Goal: Task Accomplishment & Management: Manage account settings

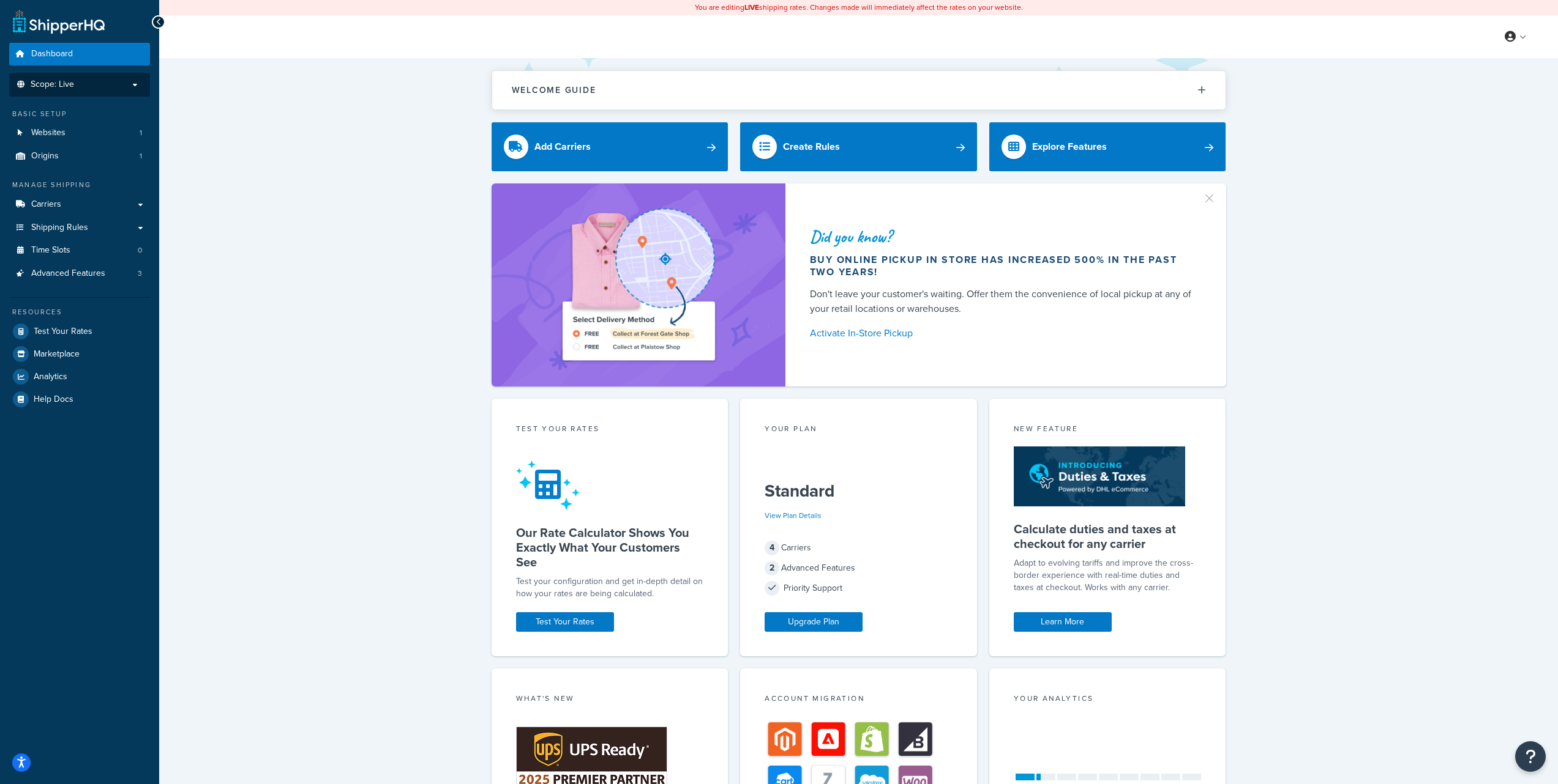
click at [134, 89] on p "Scope: Live" at bounding box center [80, 85] width 130 height 10
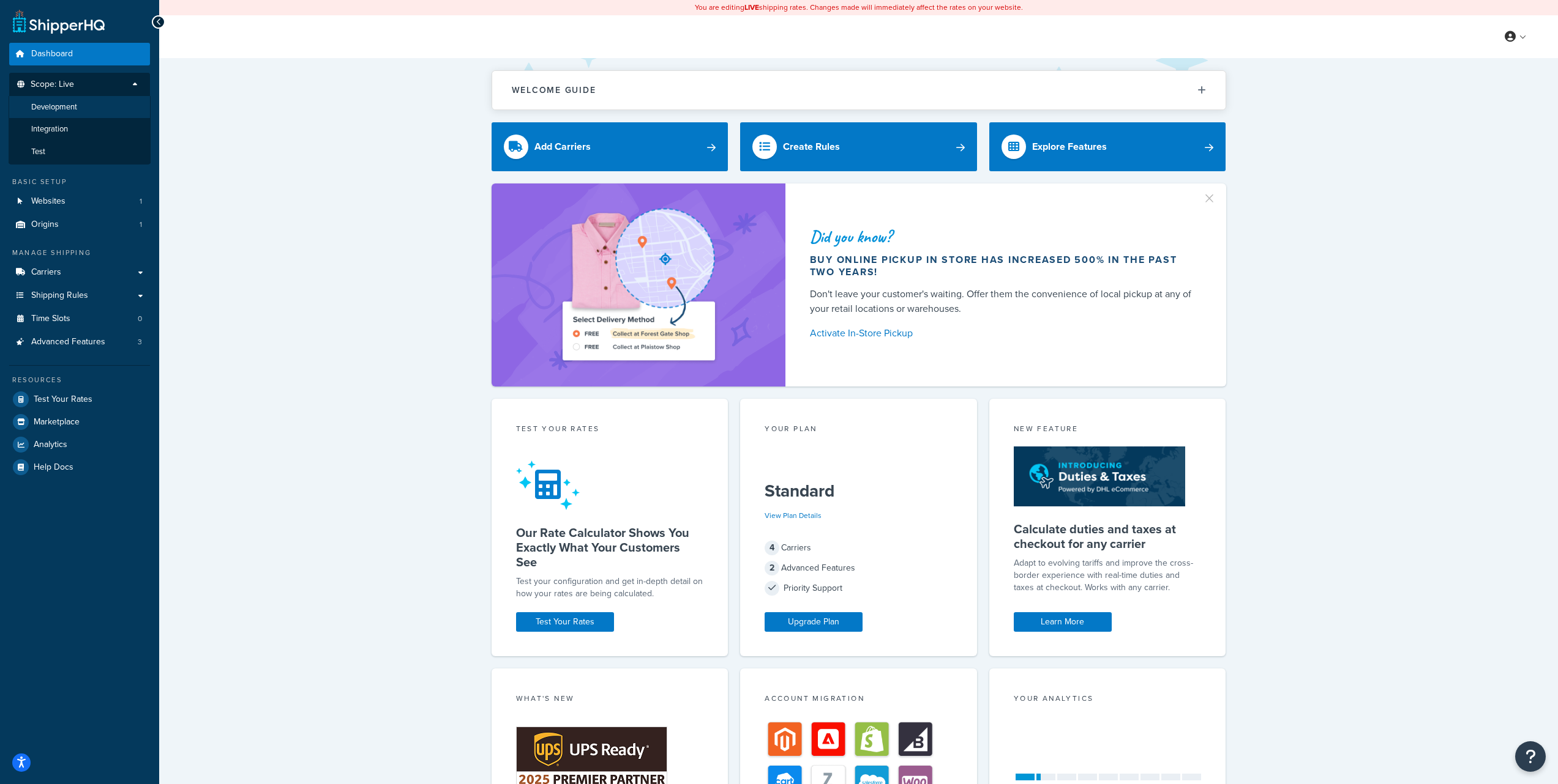
click at [115, 107] on li "Development" at bounding box center [80, 107] width 142 height 23
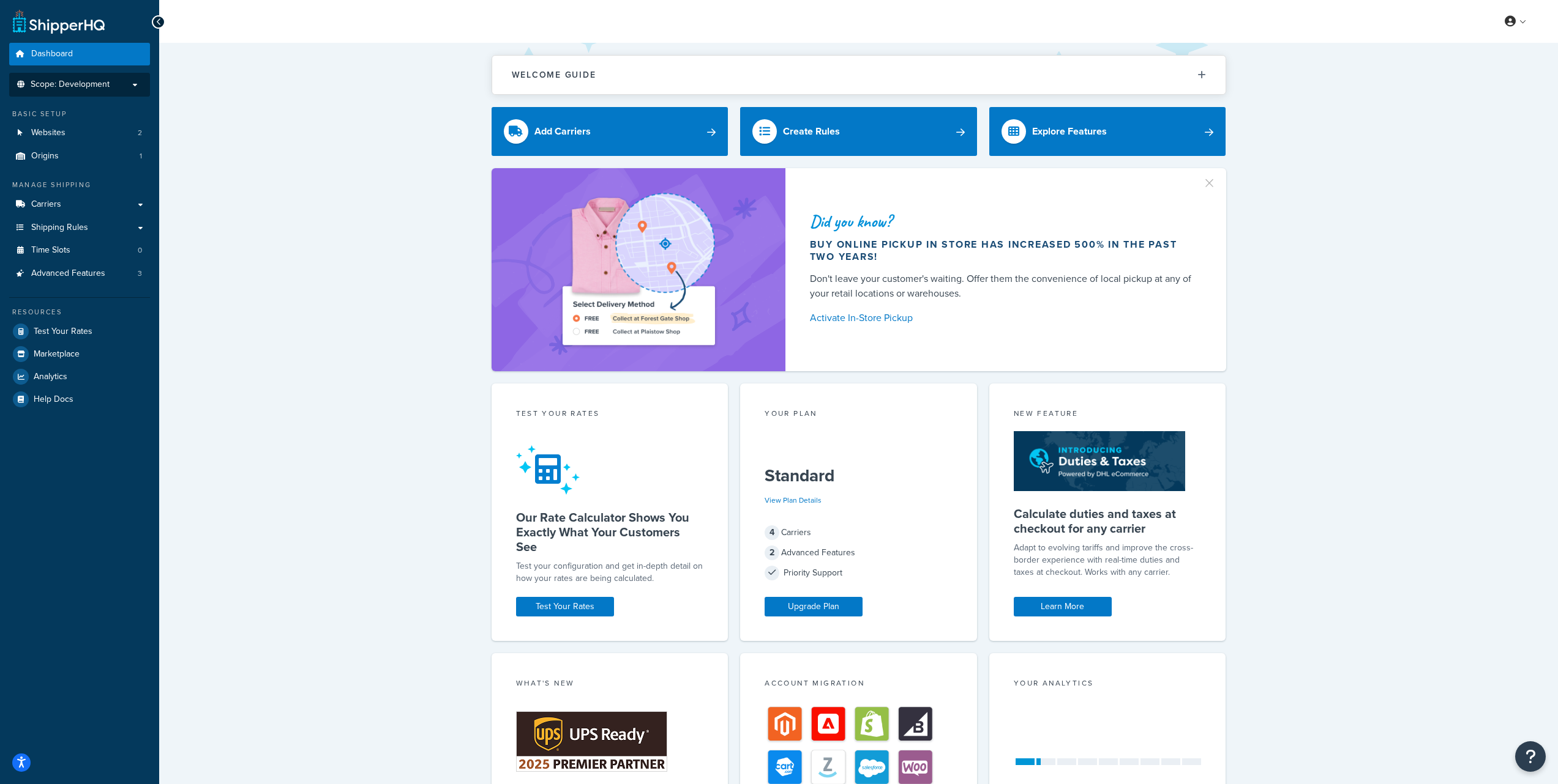
click at [136, 85] on p "Scope: Development" at bounding box center [80, 85] width 130 height 10
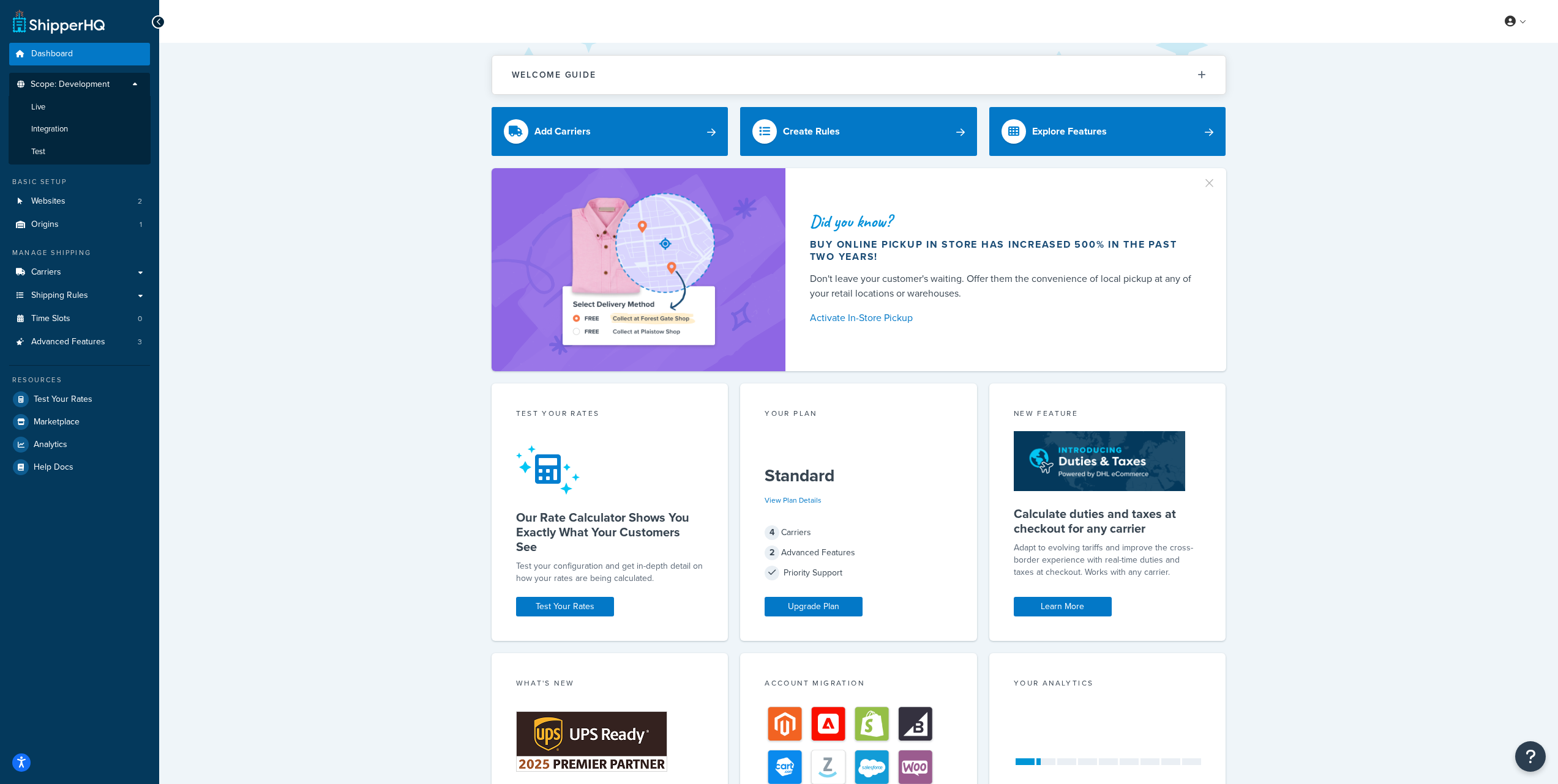
click at [308, 108] on div "Welcome Guide ShipperHQ: An Overview Carrier Setup Shipping Rules Overview Comm…" at bounding box center [858, 507] width 1399 height 928
click at [80, 198] on link "Websites 2" at bounding box center [80, 201] width 141 height 23
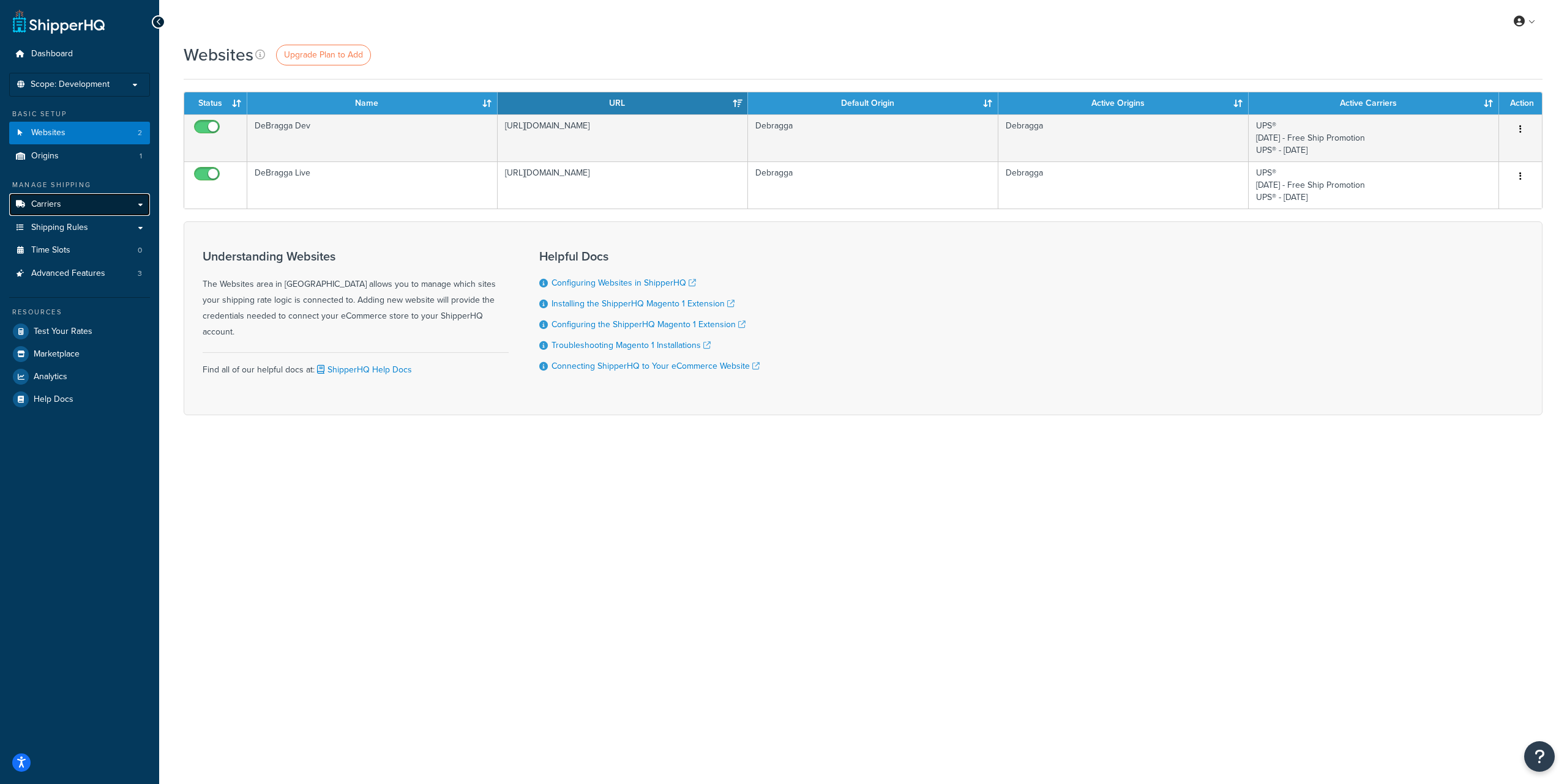
click at [96, 208] on link "Carriers" at bounding box center [80, 204] width 141 height 23
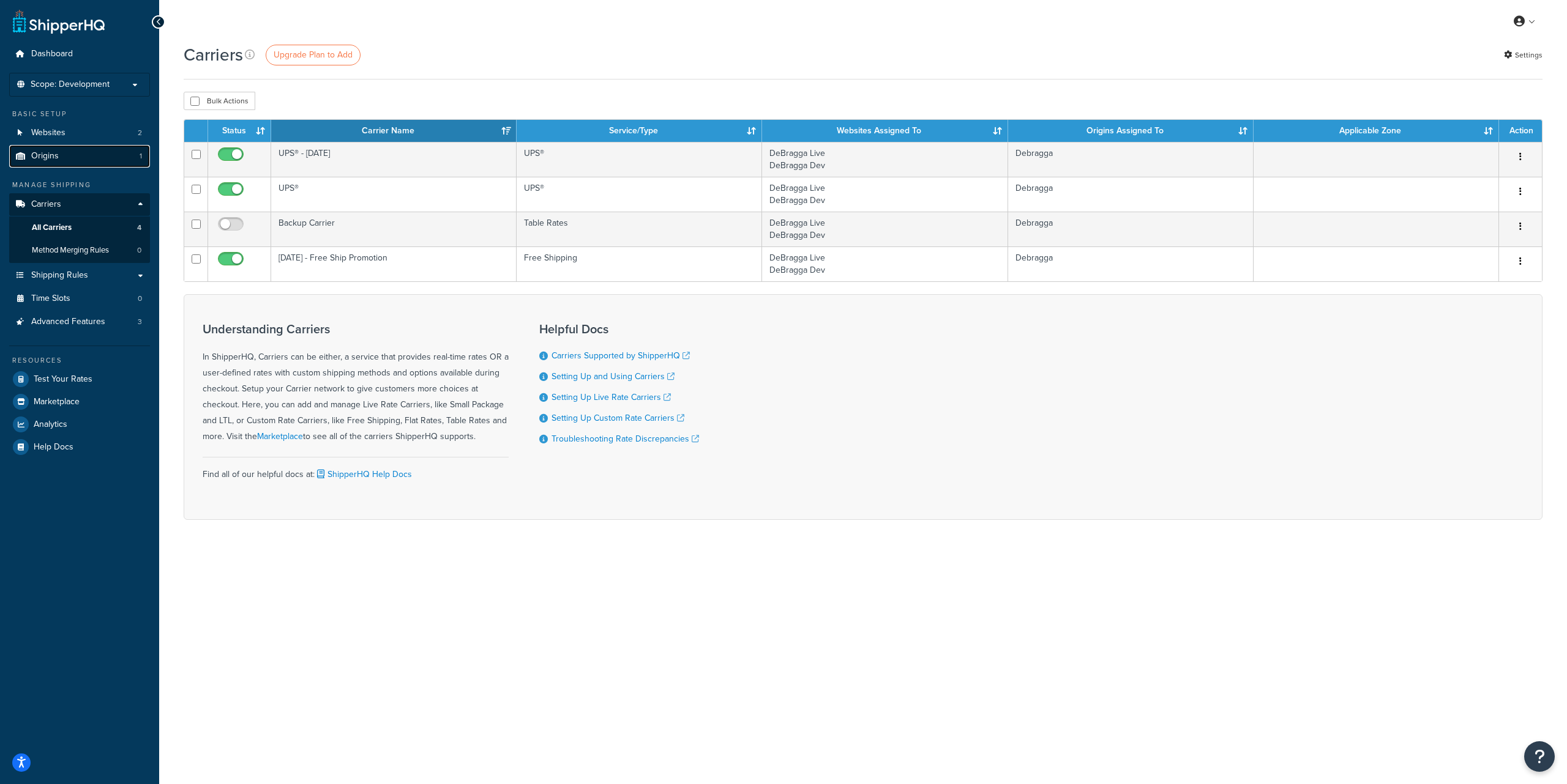
click at [95, 152] on link "Origins 1" at bounding box center [80, 156] width 141 height 23
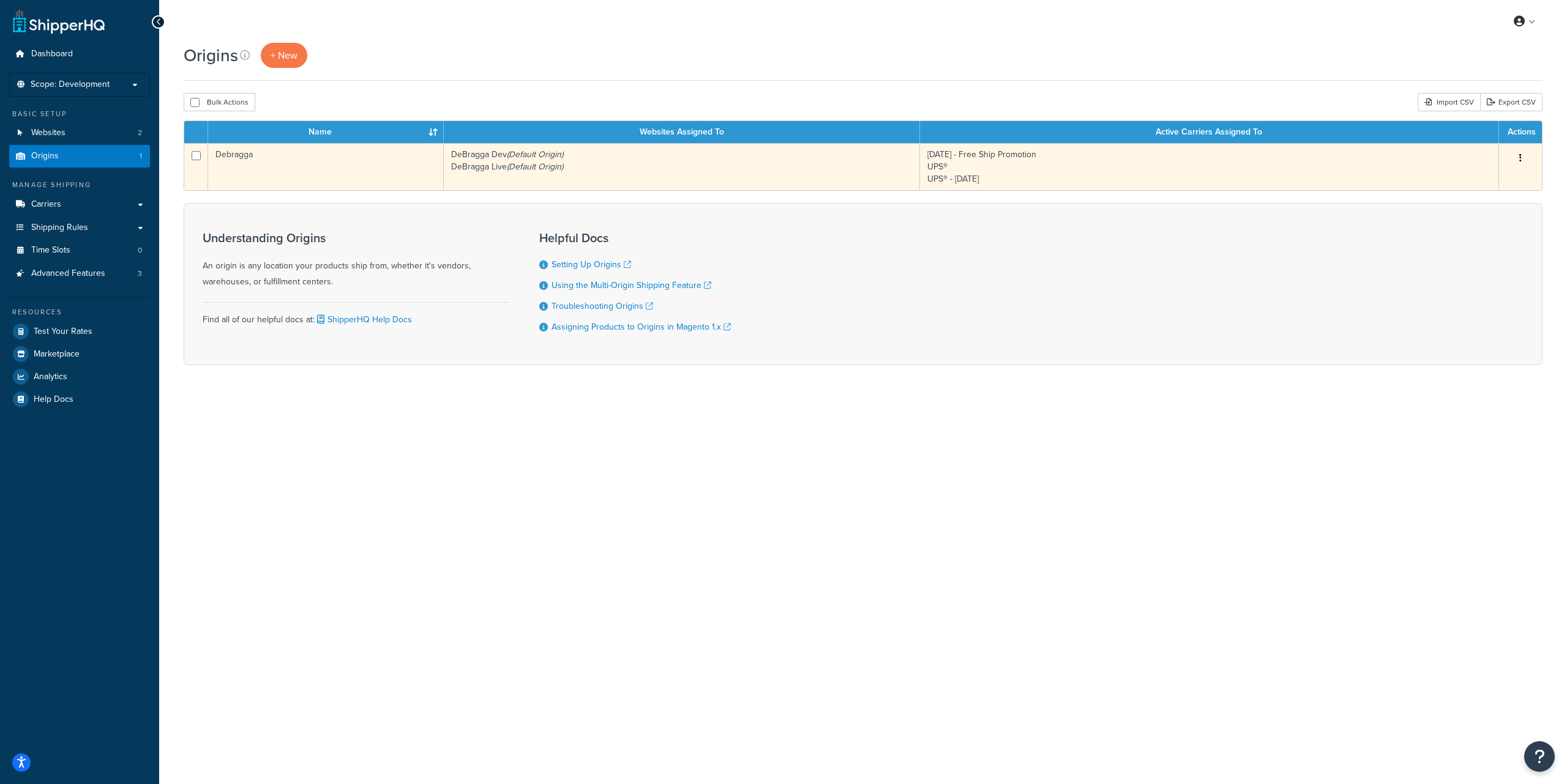
click at [1522, 158] on button "button" at bounding box center [1520, 158] width 17 height 20
click at [1489, 177] on link "Edit" at bounding box center [1479, 181] width 96 height 25
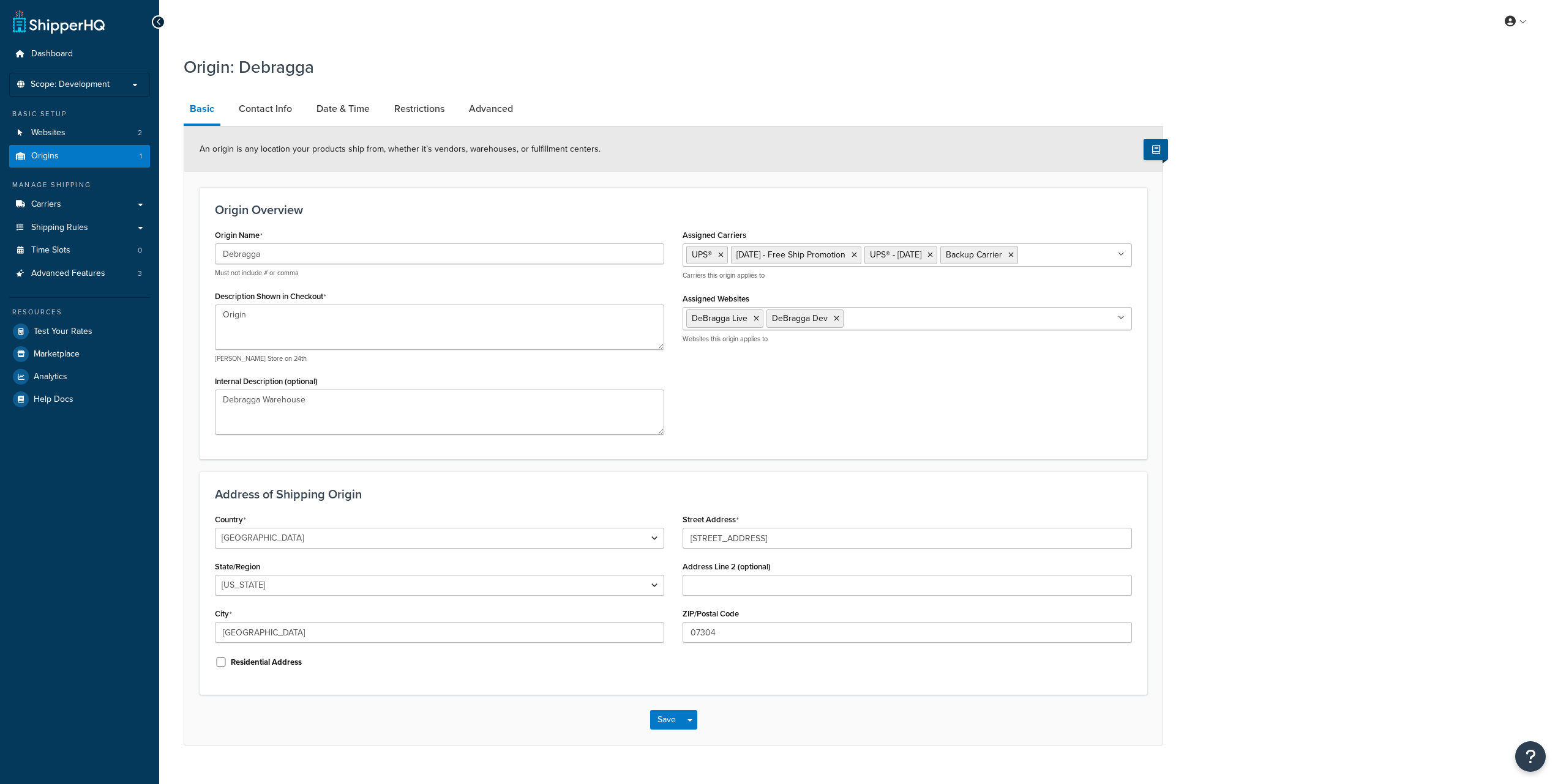
select select "30"
click at [270, 113] on link "Contact Info" at bounding box center [265, 109] width 66 height 29
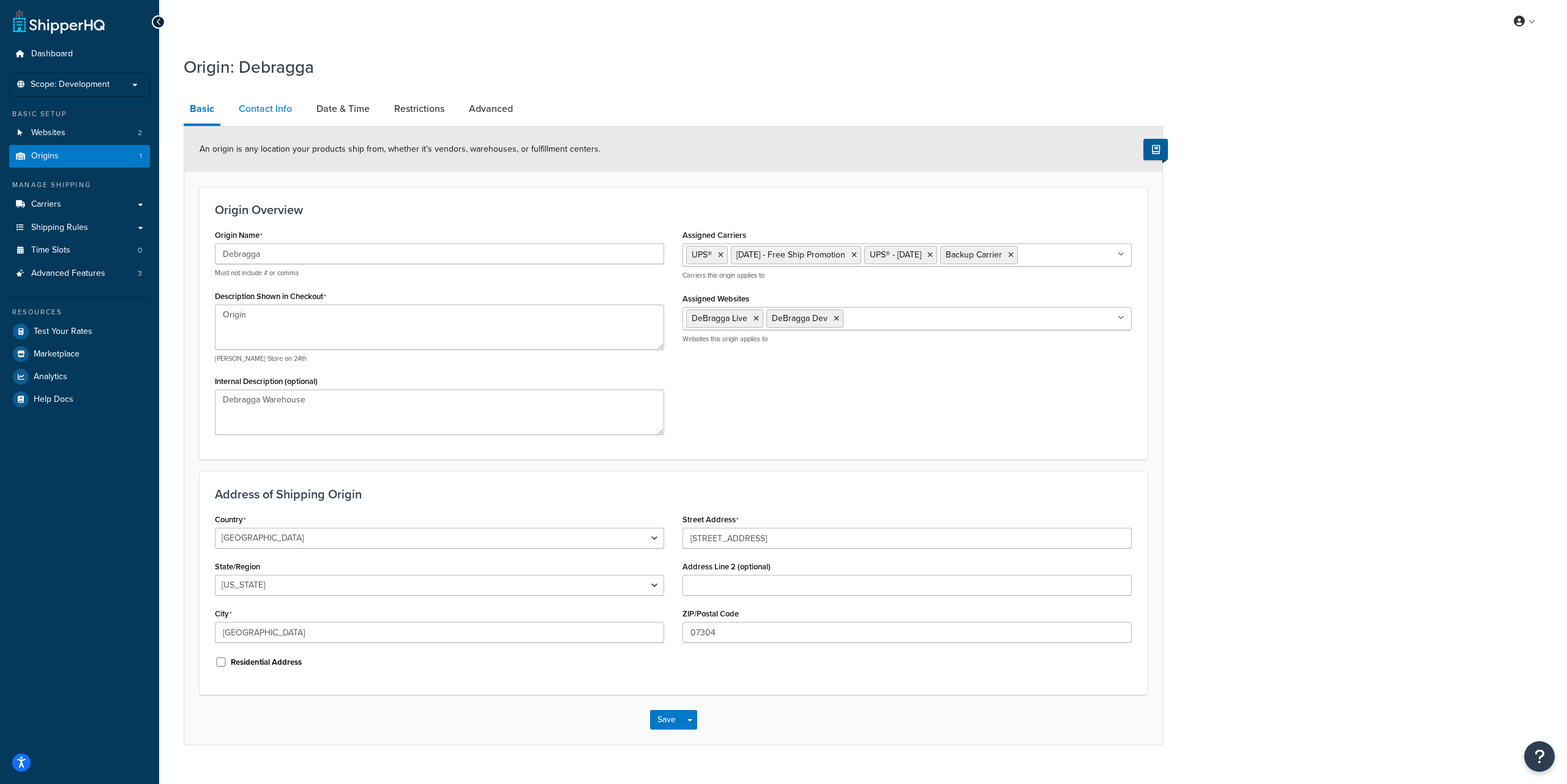
select select "order_placed"
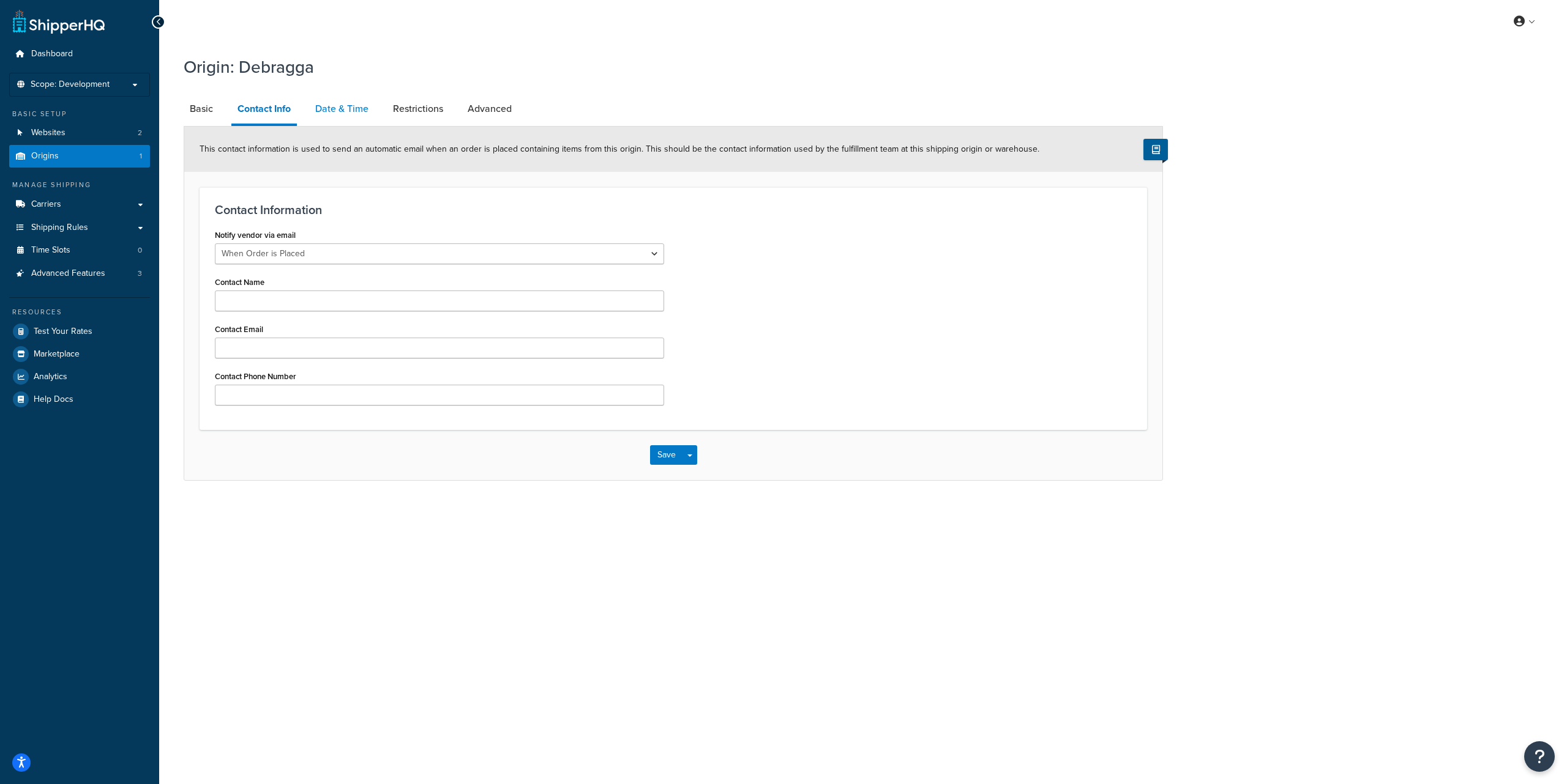
click at [351, 112] on link "Date & Time" at bounding box center [342, 109] width 66 height 29
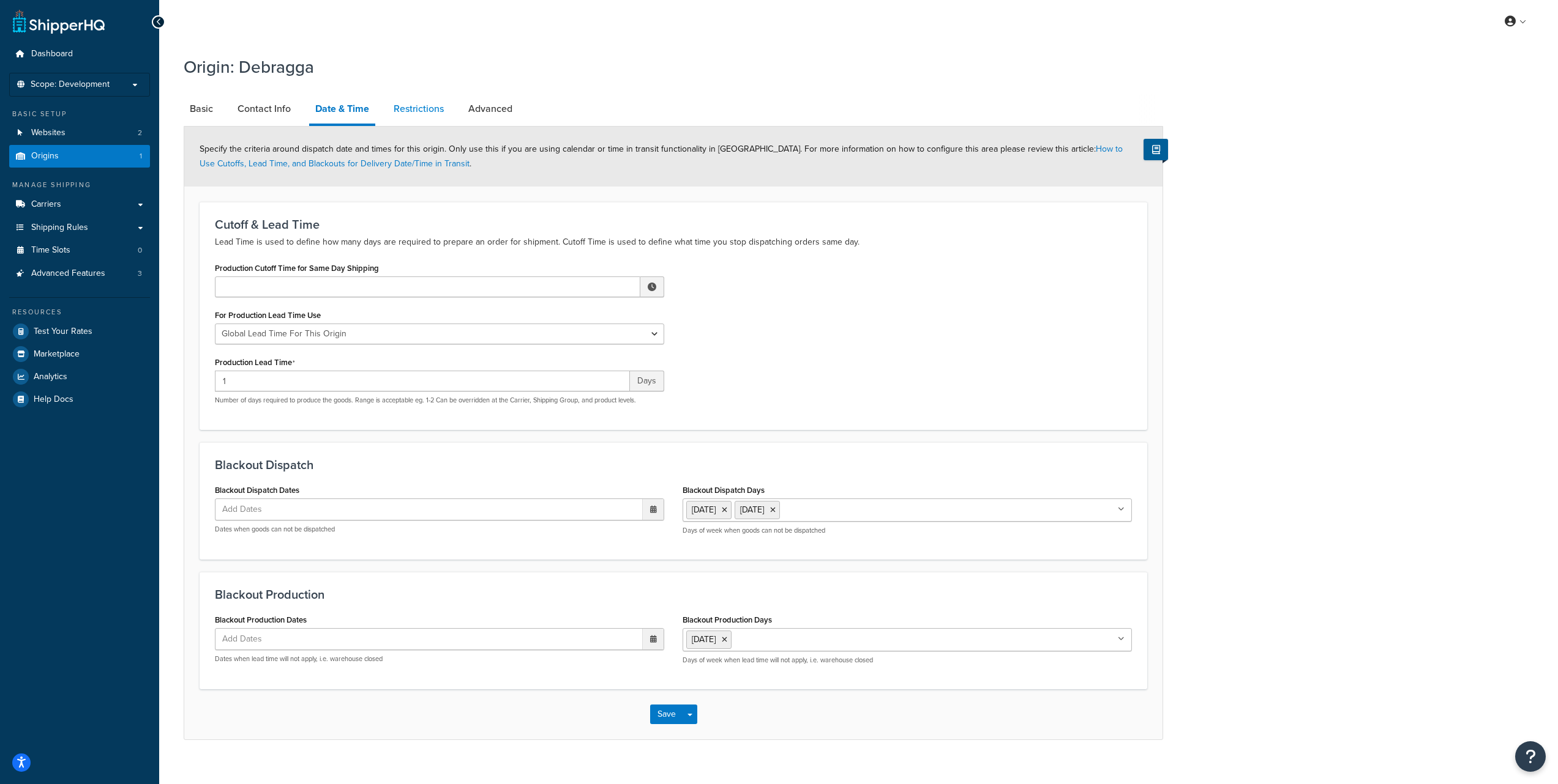
click at [429, 111] on link "Restrictions" at bounding box center [419, 109] width 62 height 29
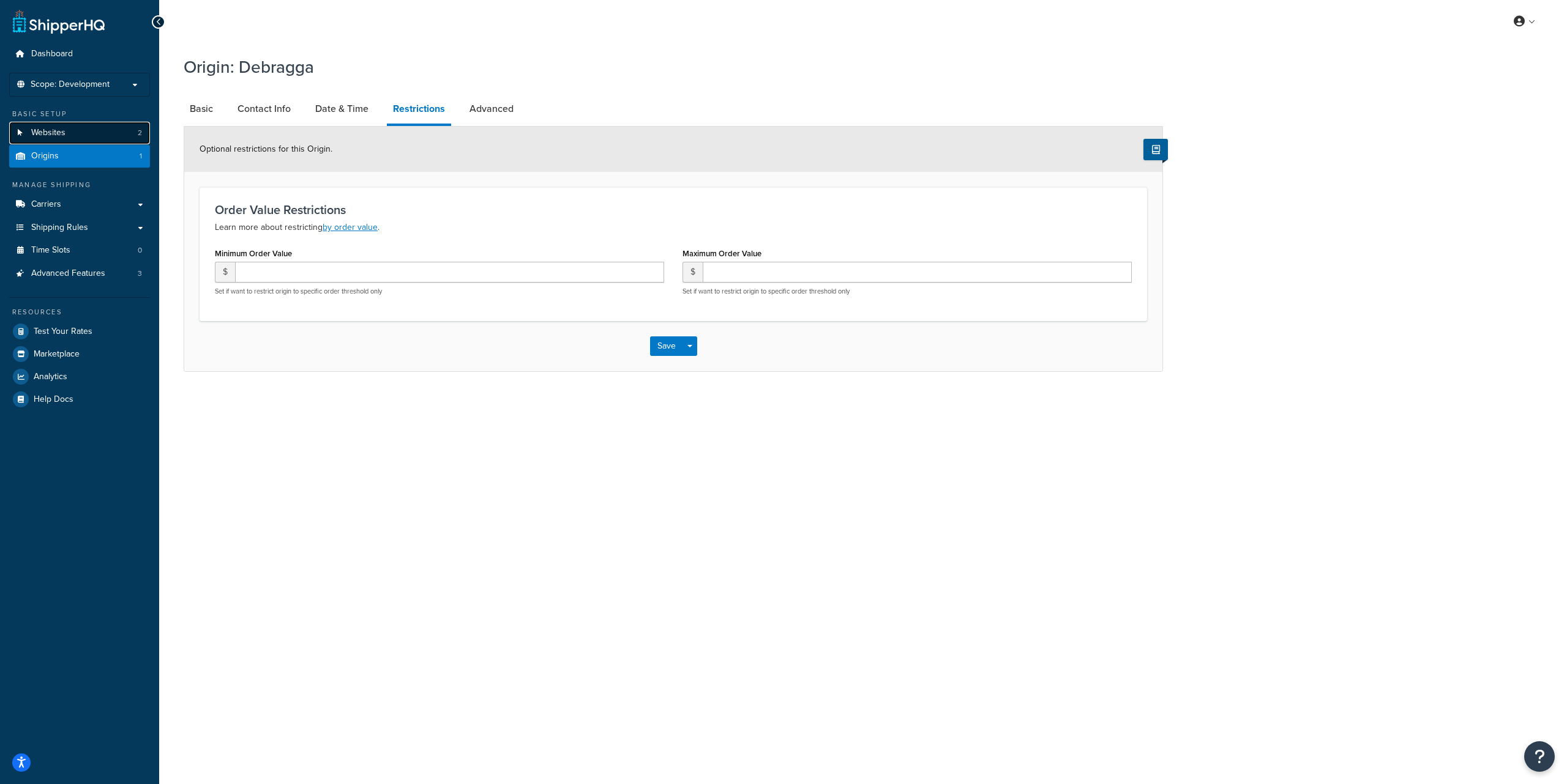
click at [75, 134] on link "Websites 2" at bounding box center [80, 133] width 141 height 23
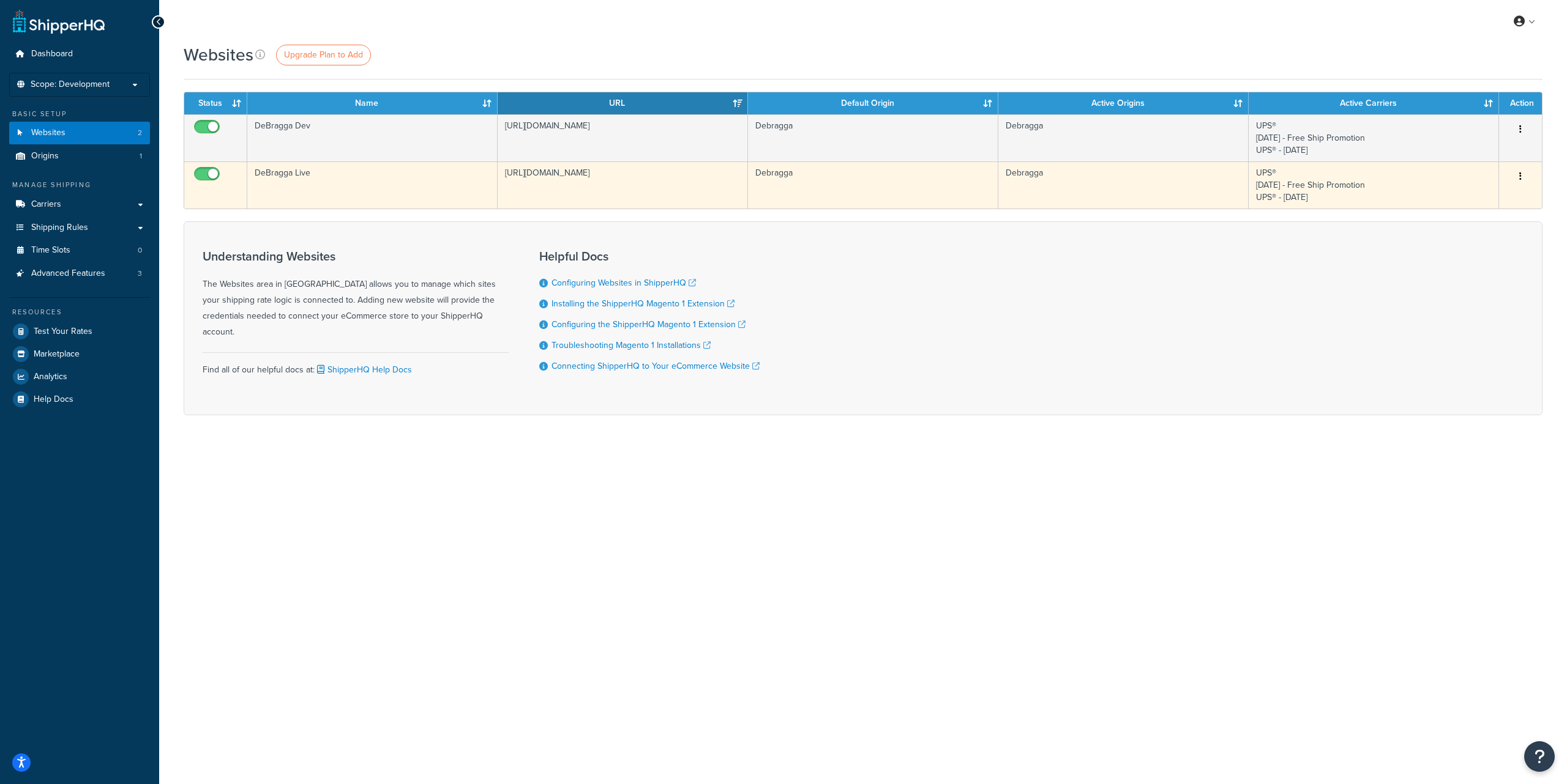
click at [1521, 174] on button "button" at bounding box center [1520, 177] width 17 height 20
click at [1478, 193] on link "Edit" at bounding box center [1471, 201] width 96 height 25
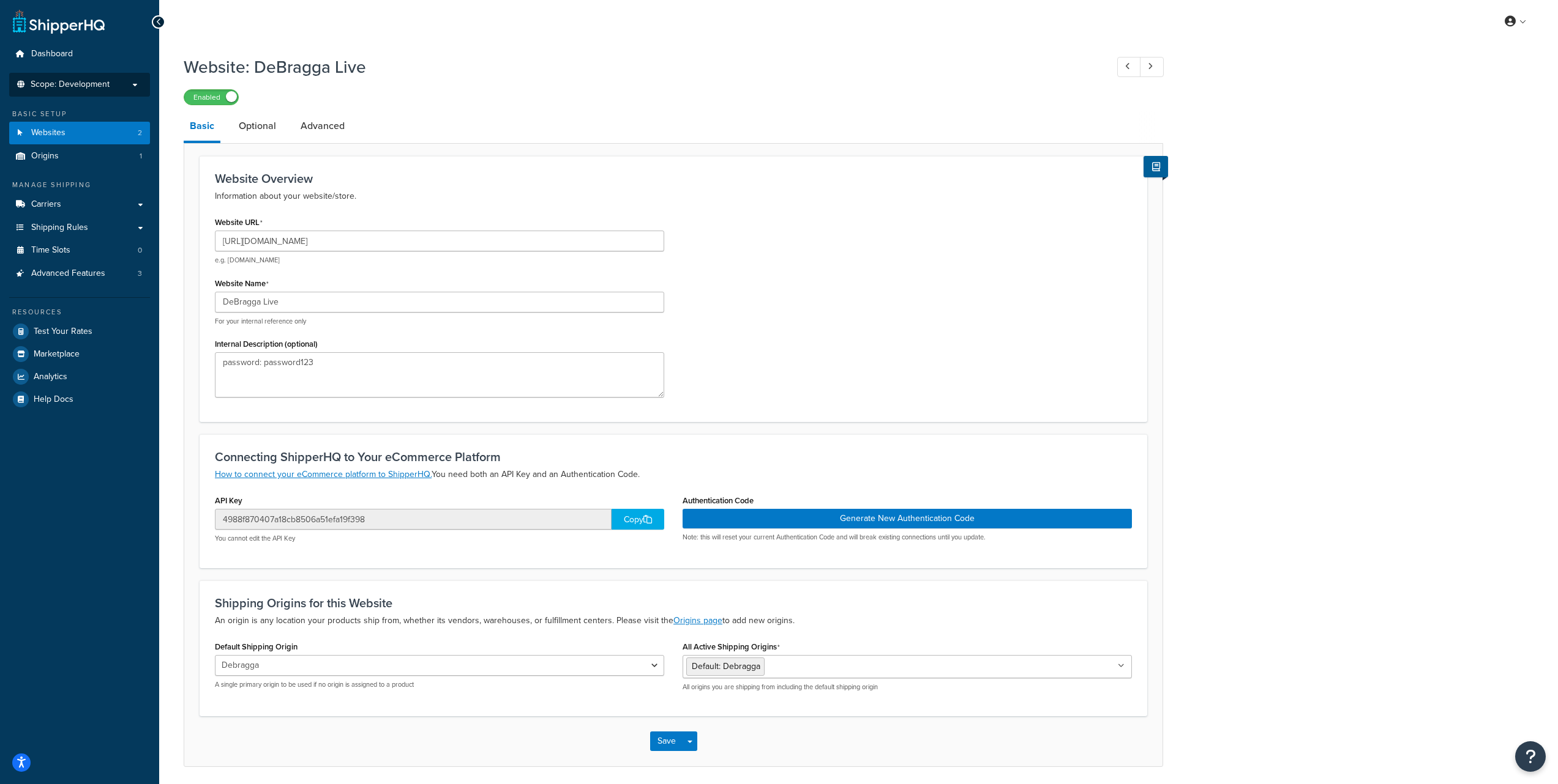
click at [88, 89] on span "Scope: Development" at bounding box center [70, 85] width 79 height 10
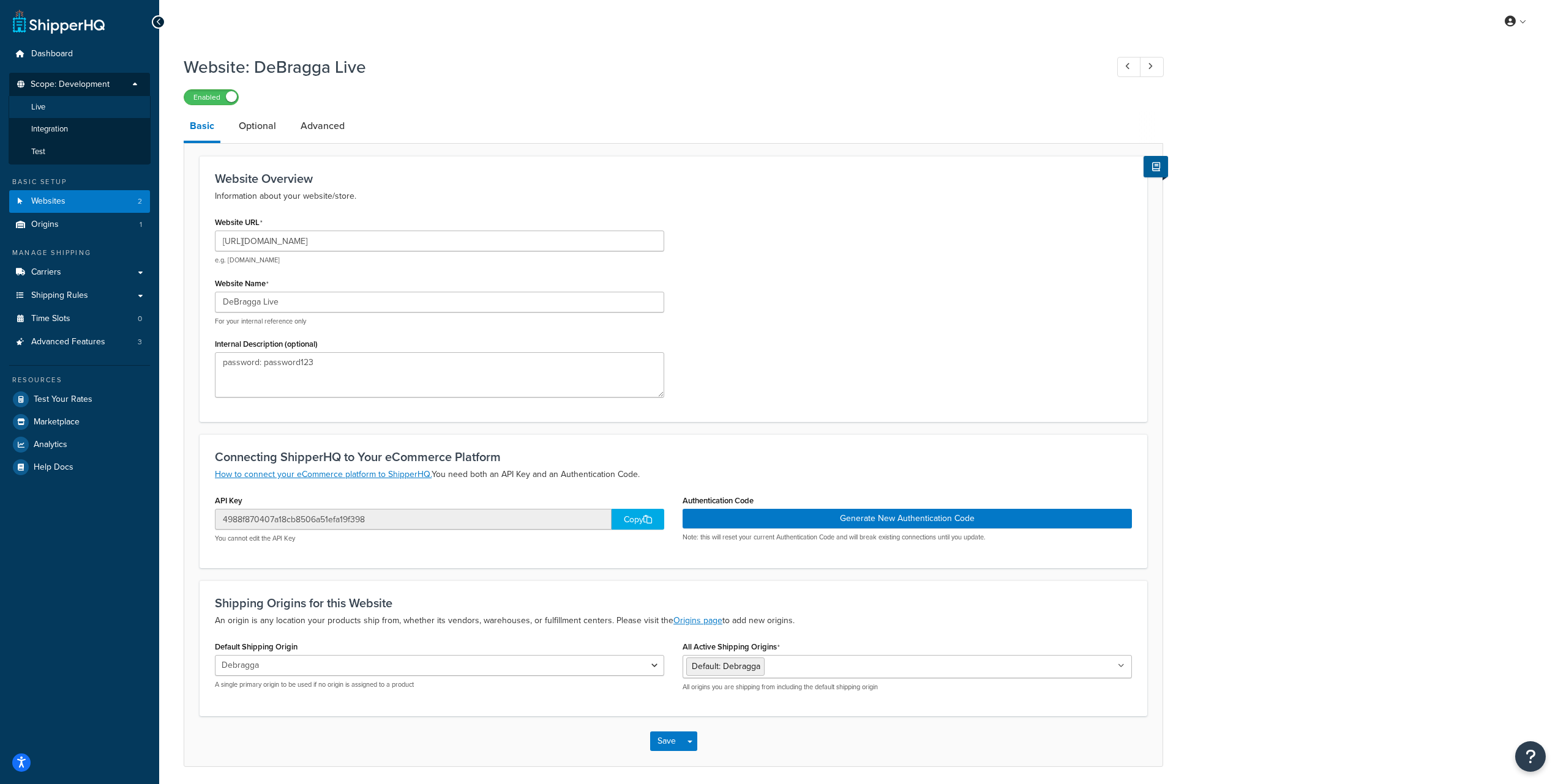
click at [76, 106] on li "Live" at bounding box center [80, 107] width 142 height 23
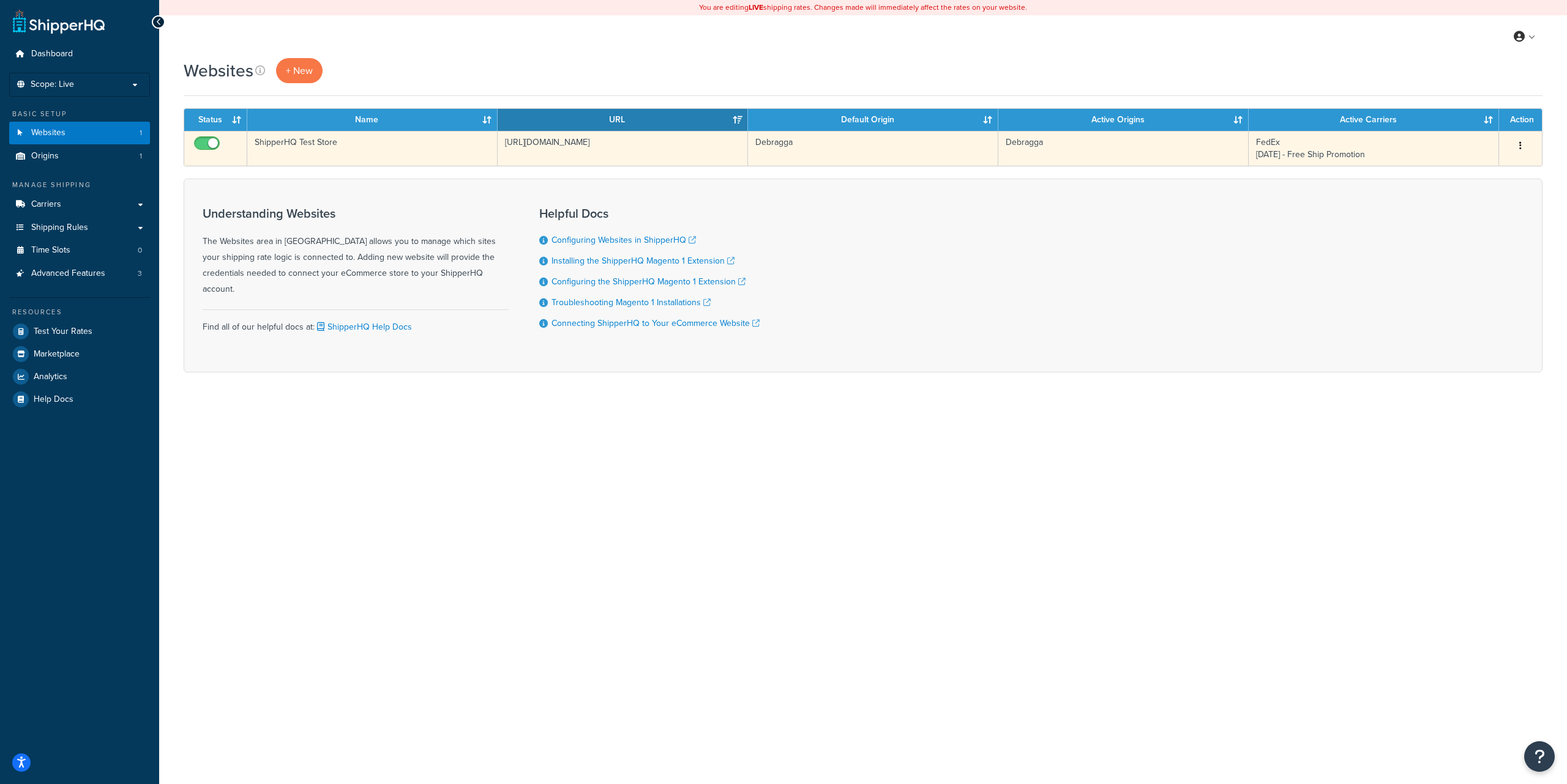
click at [1519, 145] on icon "button" at bounding box center [1520, 146] width 2 height 9
click at [1476, 166] on link "Edit" at bounding box center [1471, 171] width 96 height 25
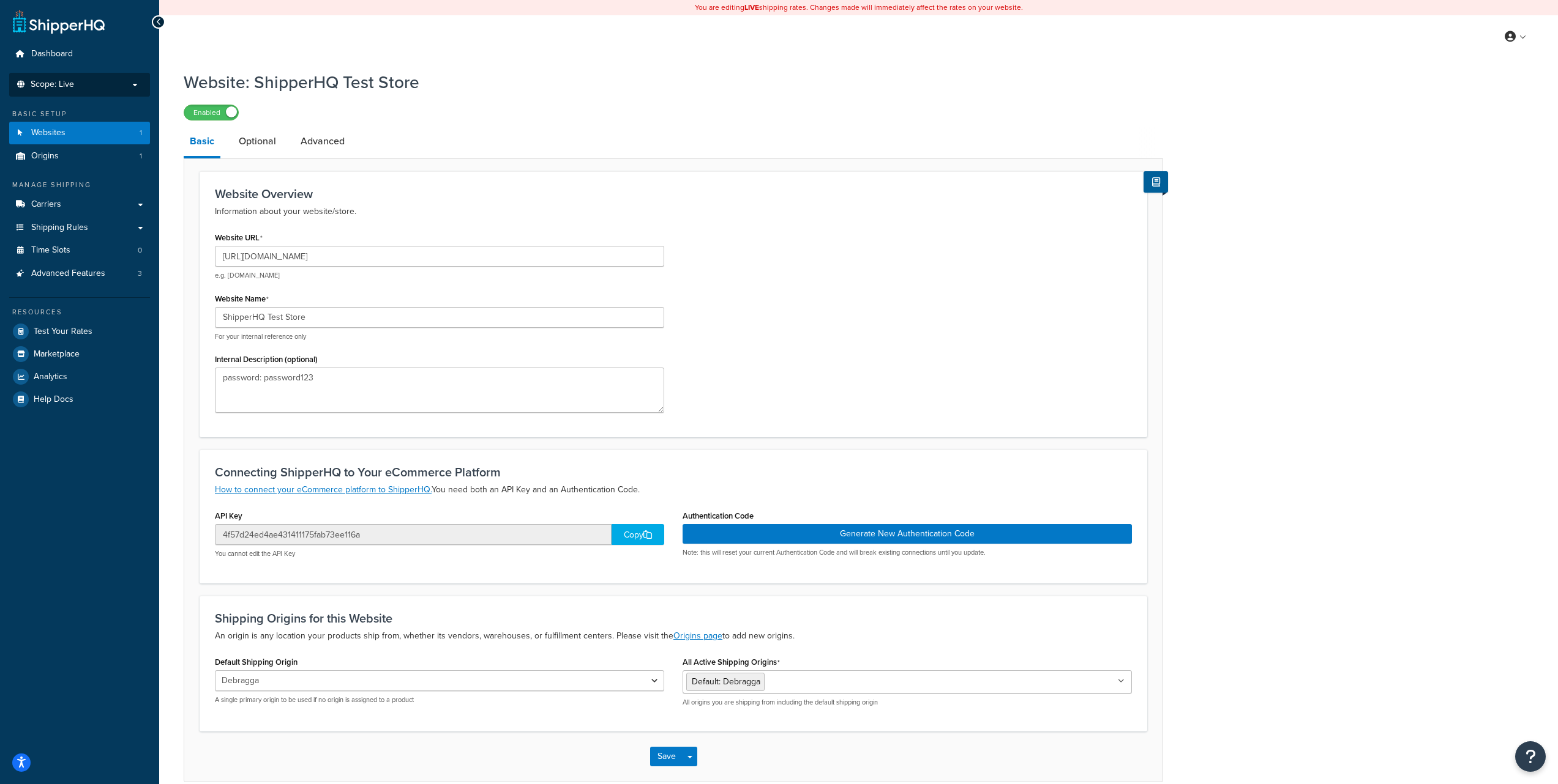
click at [85, 90] on li "Scope: Live" at bounding box center [80, 85] width 141 height 24
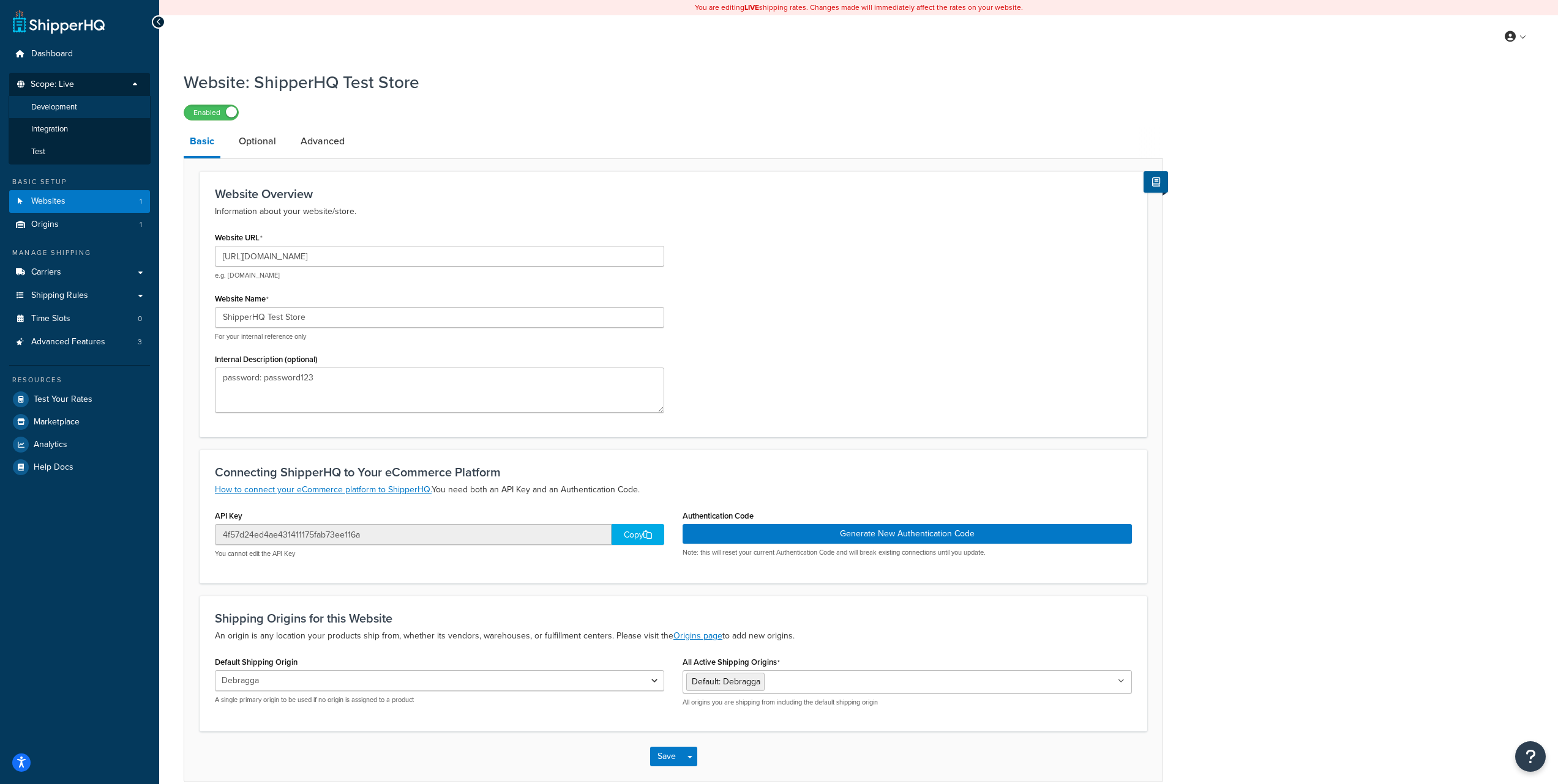
click at [81, 110] on li "Development" at bounding box center [80, 107] width 142 height 23
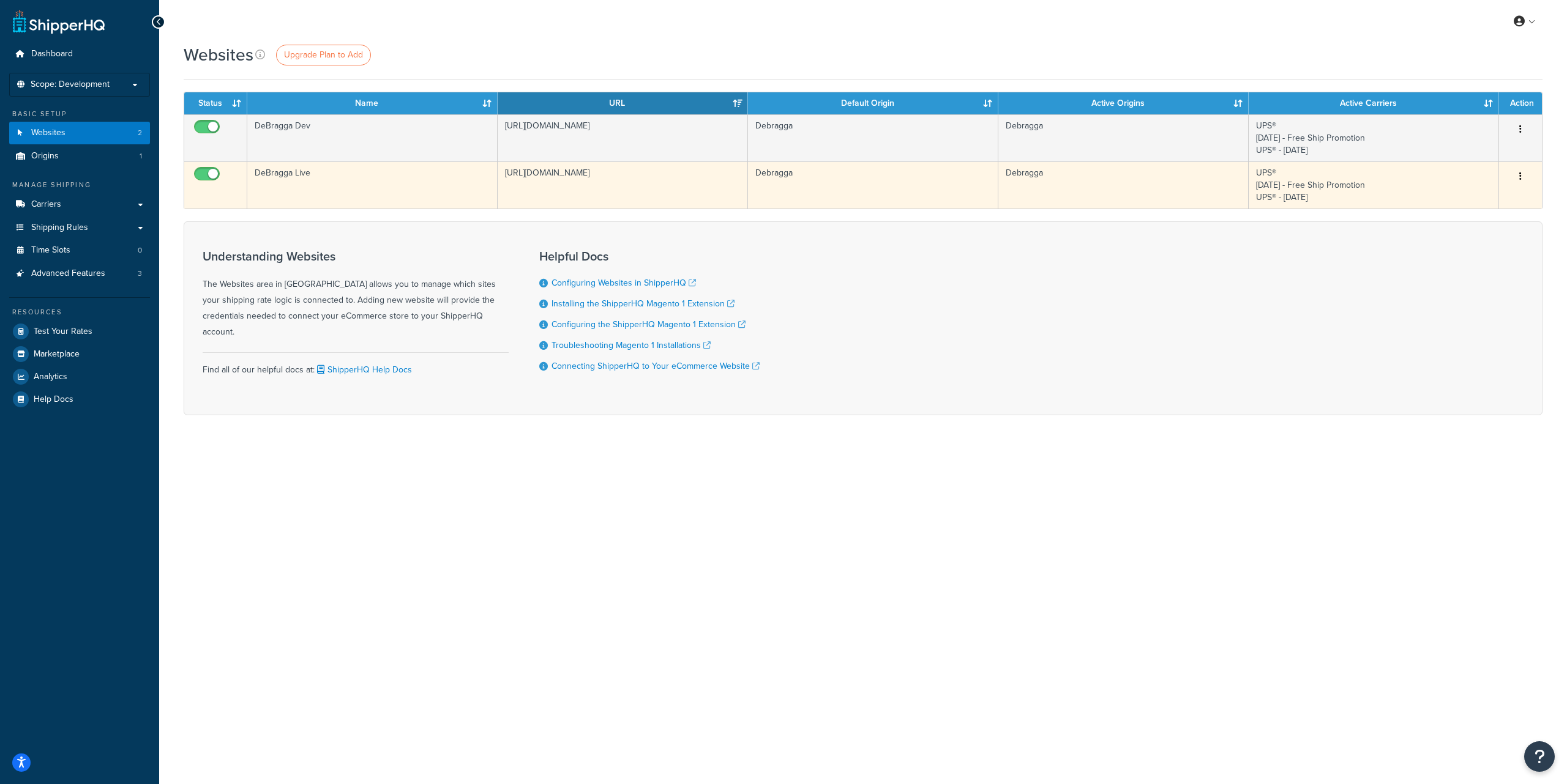
click at [1520, 177] on icon "button" at bounding box center [1520, 177] width 2 height 9
click at [1476, 196] on link "Edit" at bounding box center [1471, 201] width 96 height 25
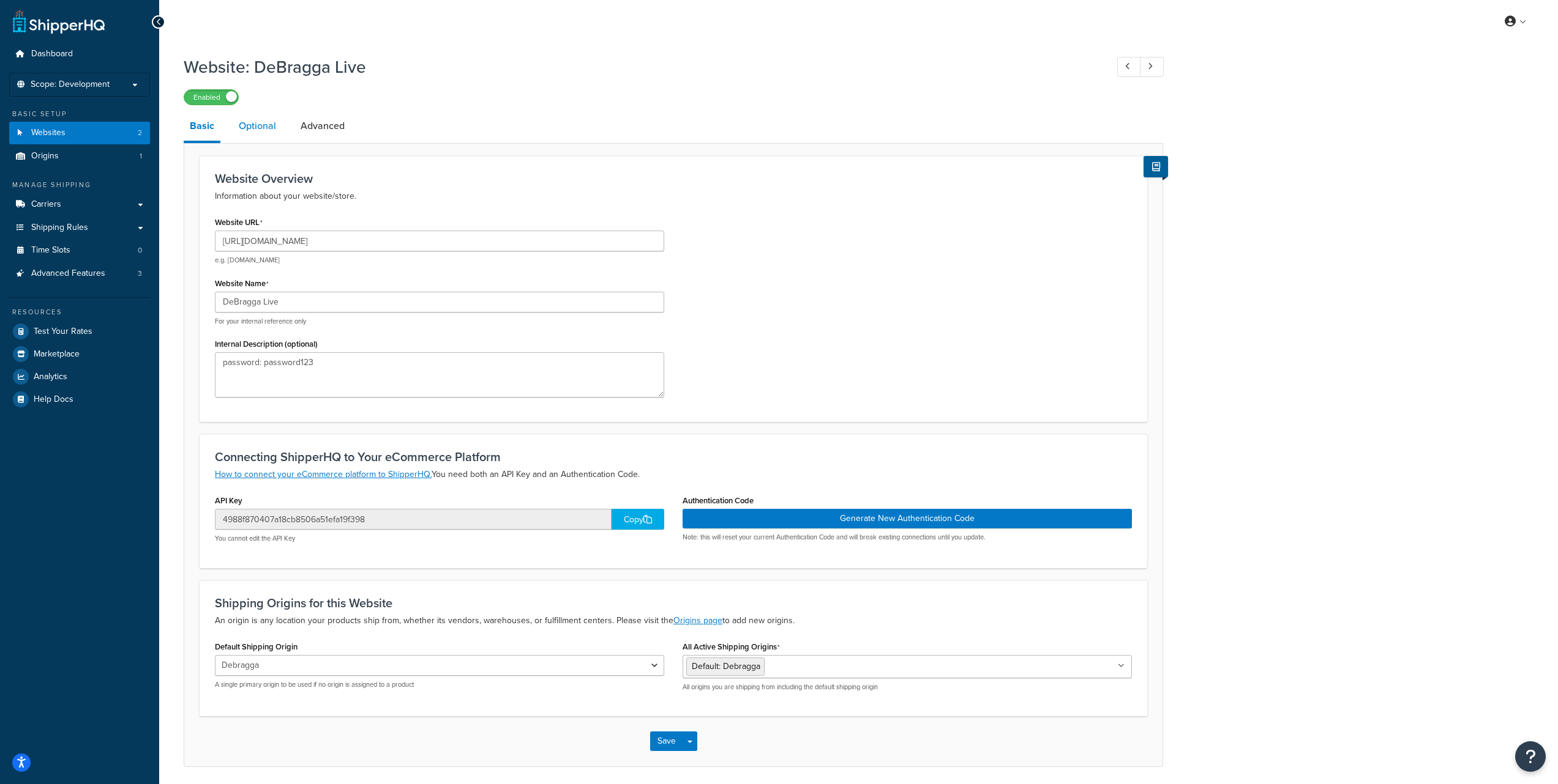
click at [266, 129] on link "Optional" at bounding box center [257, 126] width 50 height 29
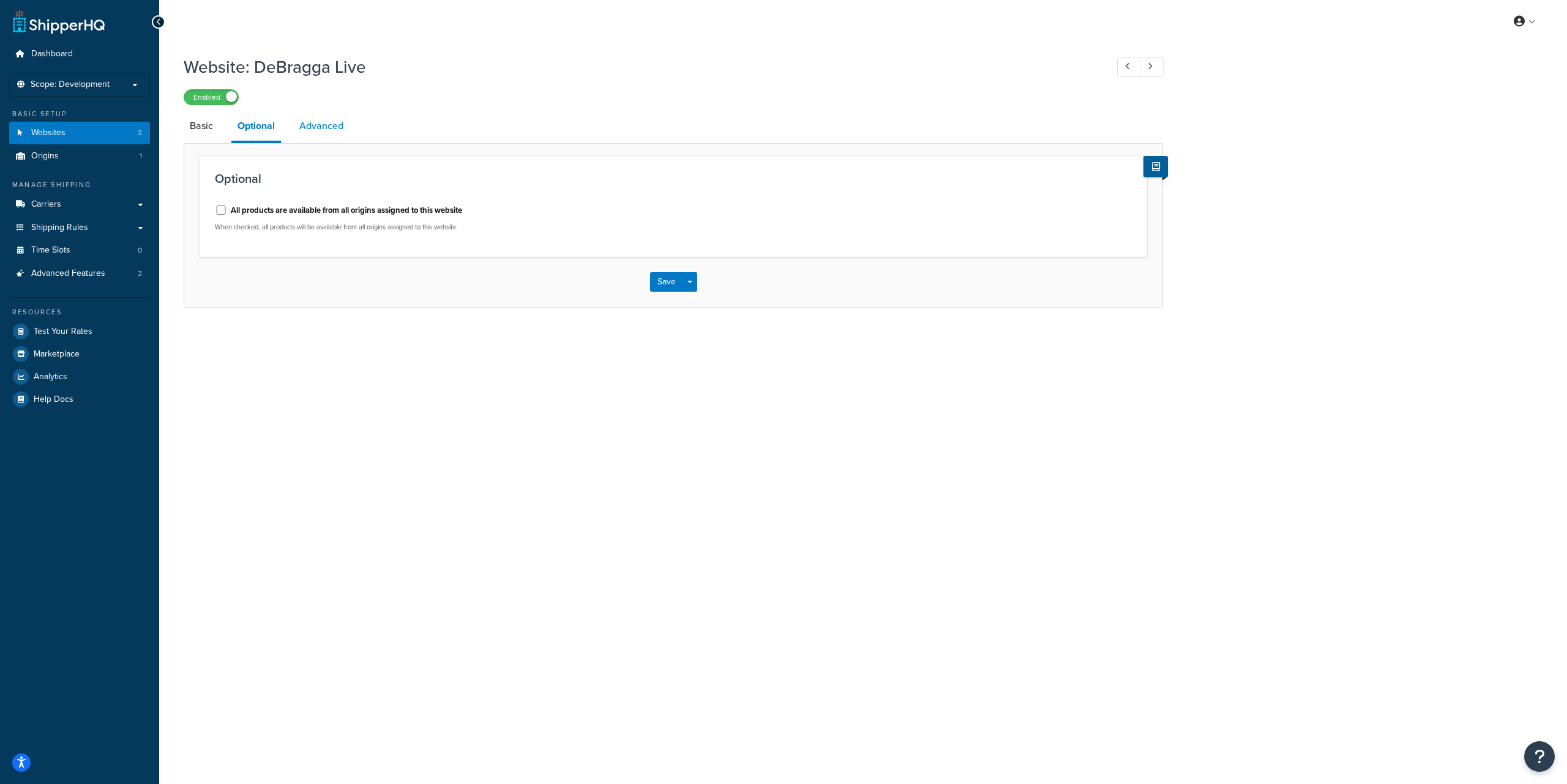
click at [327, 131] on link "Advanced" at bounding box center [321, 126] width 56 height 29
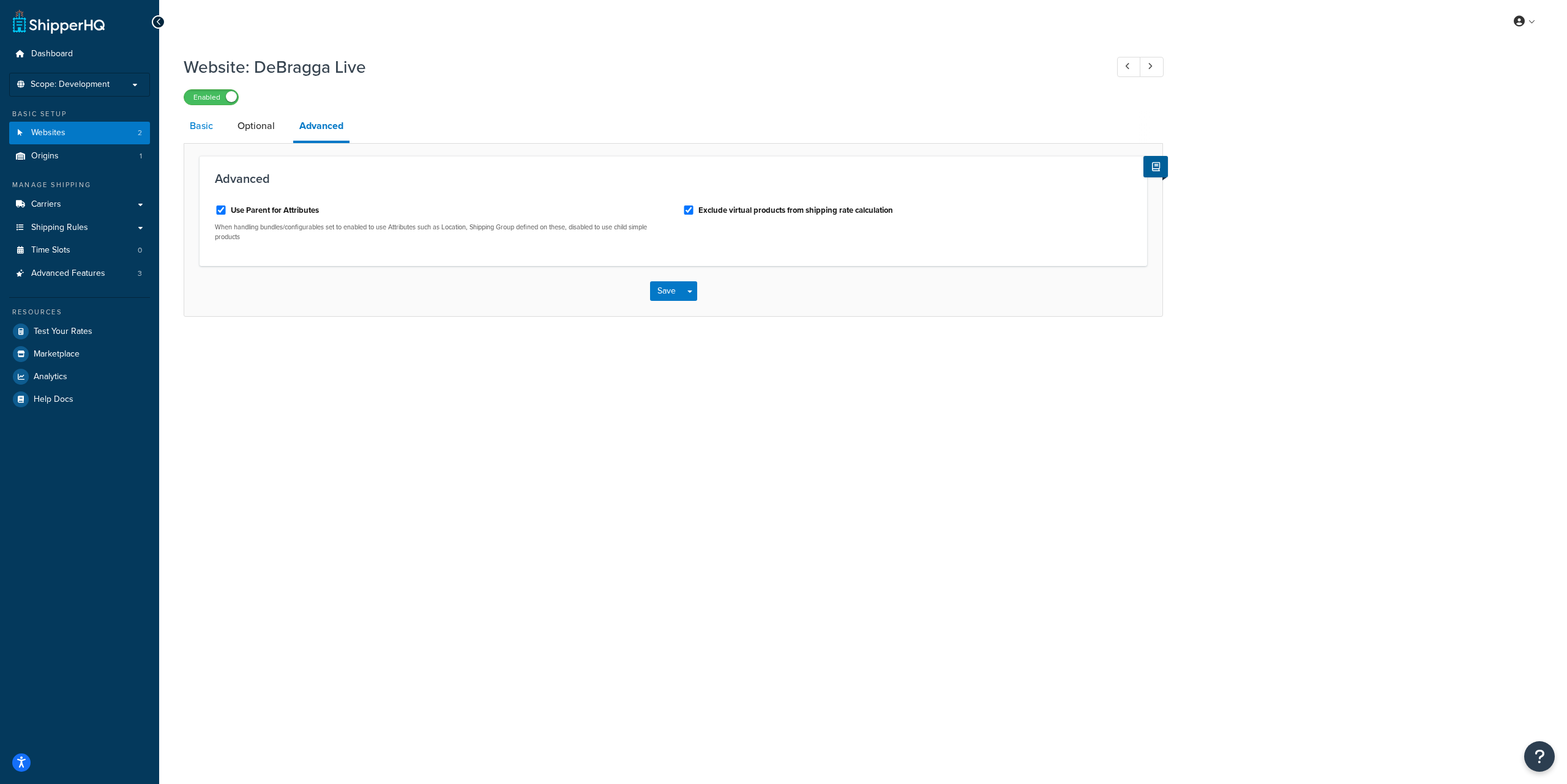
click at [195, 126] on link "Basic" at bounding box center [201, 126] width 36 height 29
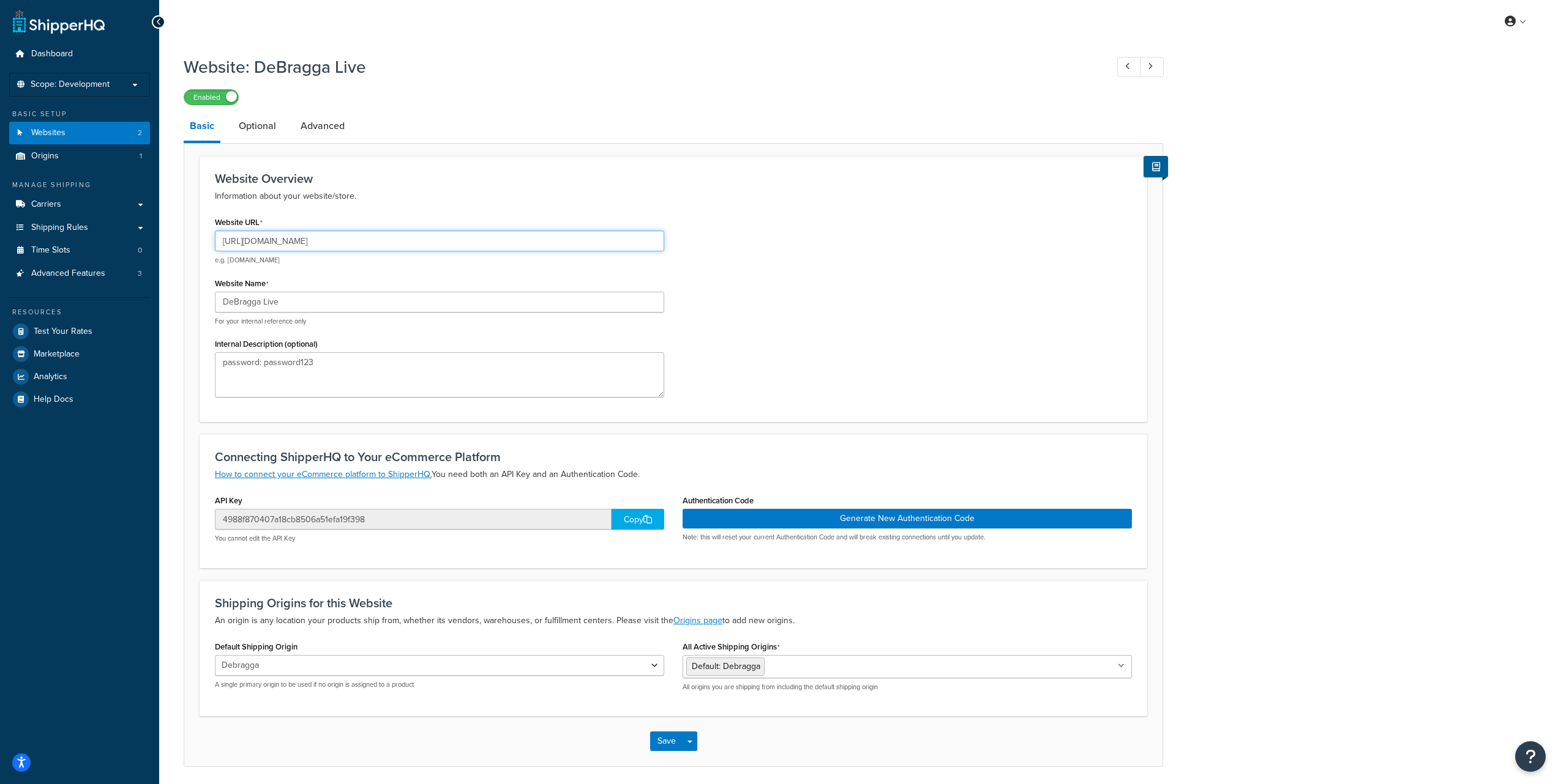
click at [332, 244] on input "http://www.debragga.com" at bounding box center [439, 241] width 449 height 20
paste input "s://www.debragga.com/"
type input "[URL][DOMAIN_NAME]"
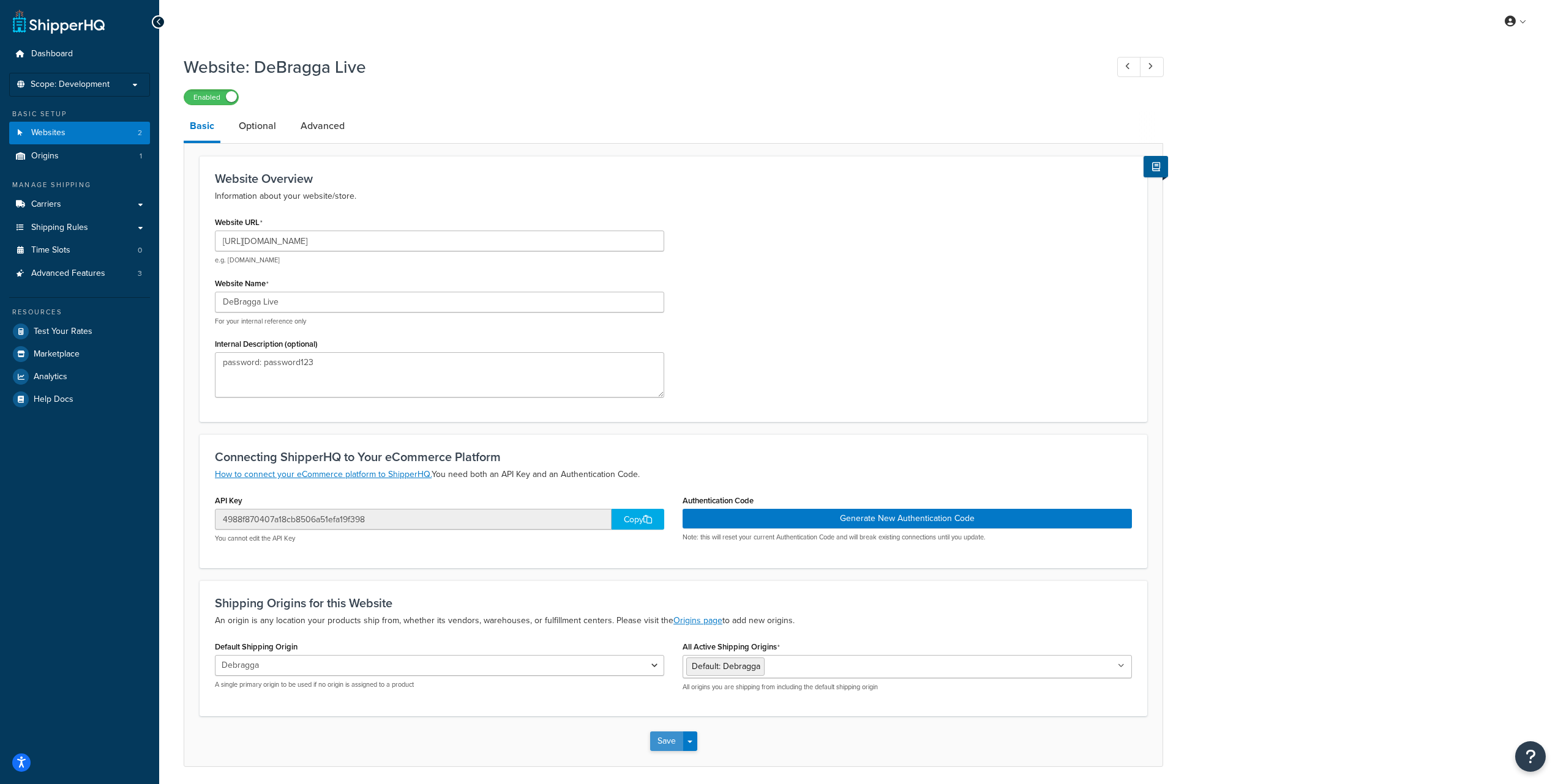
click at [664, 745] on button "Save" at bounding box center [666, 741] width 33 height 20
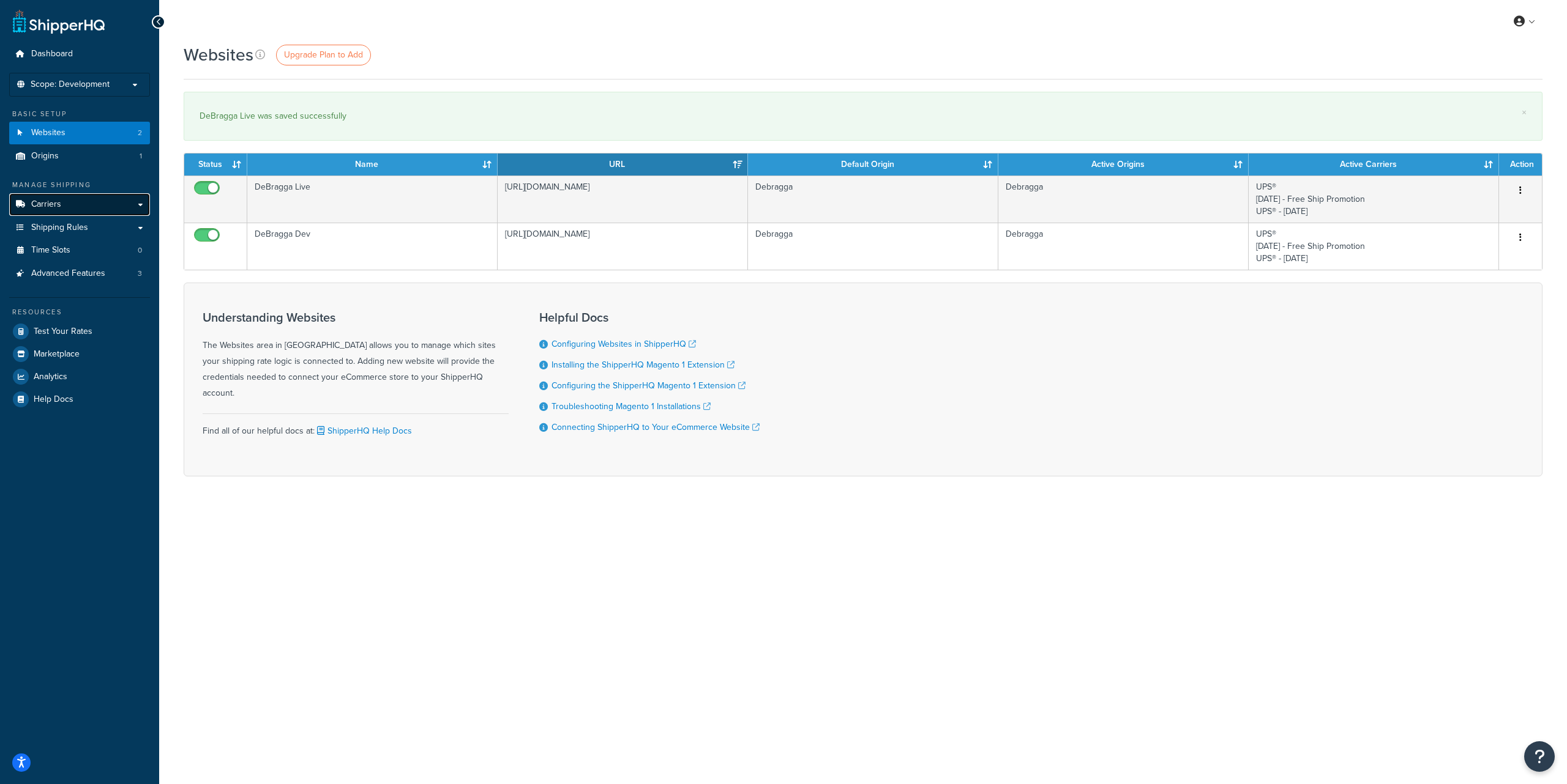
click at [70, 202] on link "Carriers" at bounding box center [80, 204] width 141 height 23
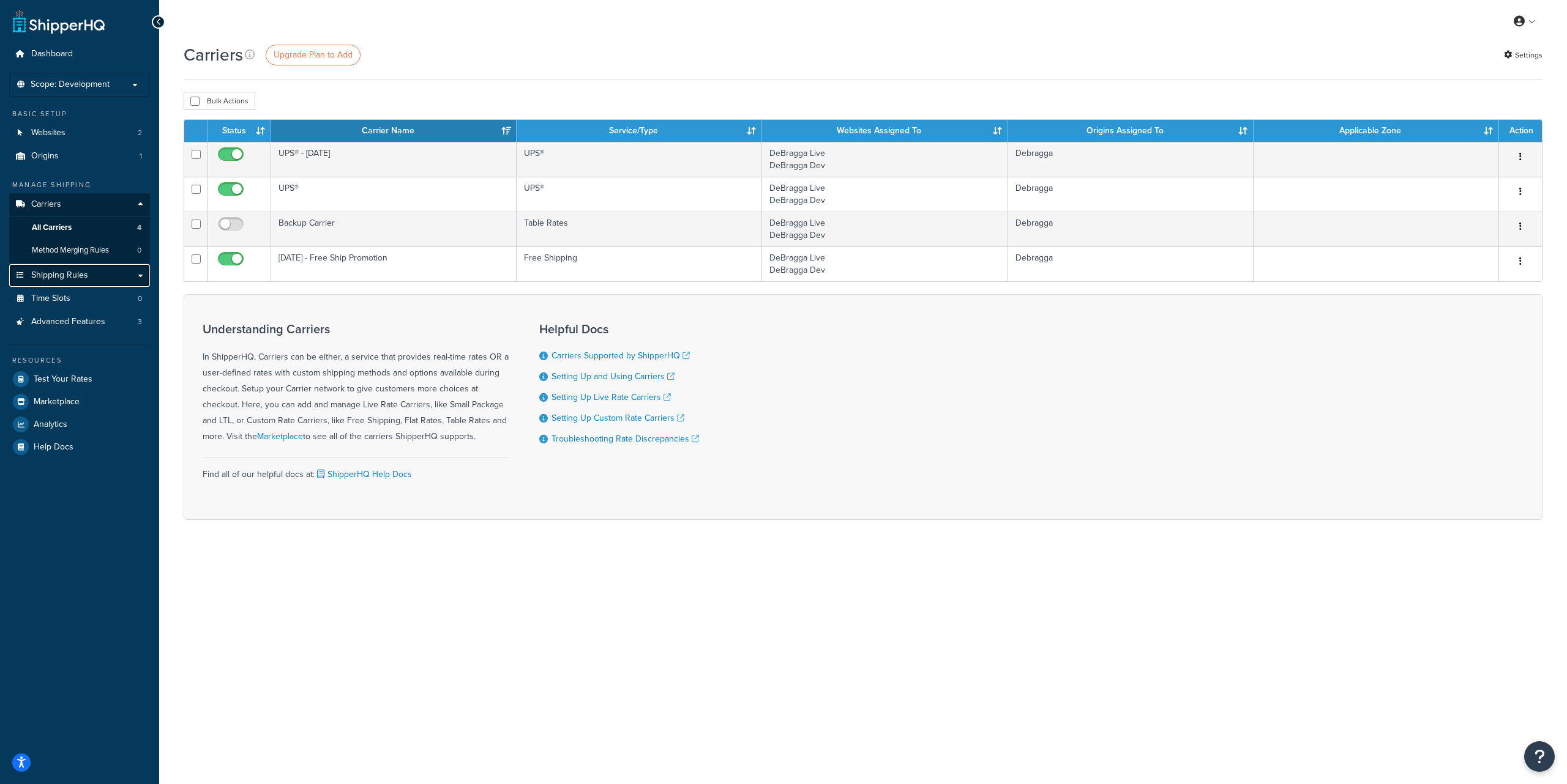
click at [73, 273] on span "Shipping Rules" at bounding box center [60, 275] width 57 height 10
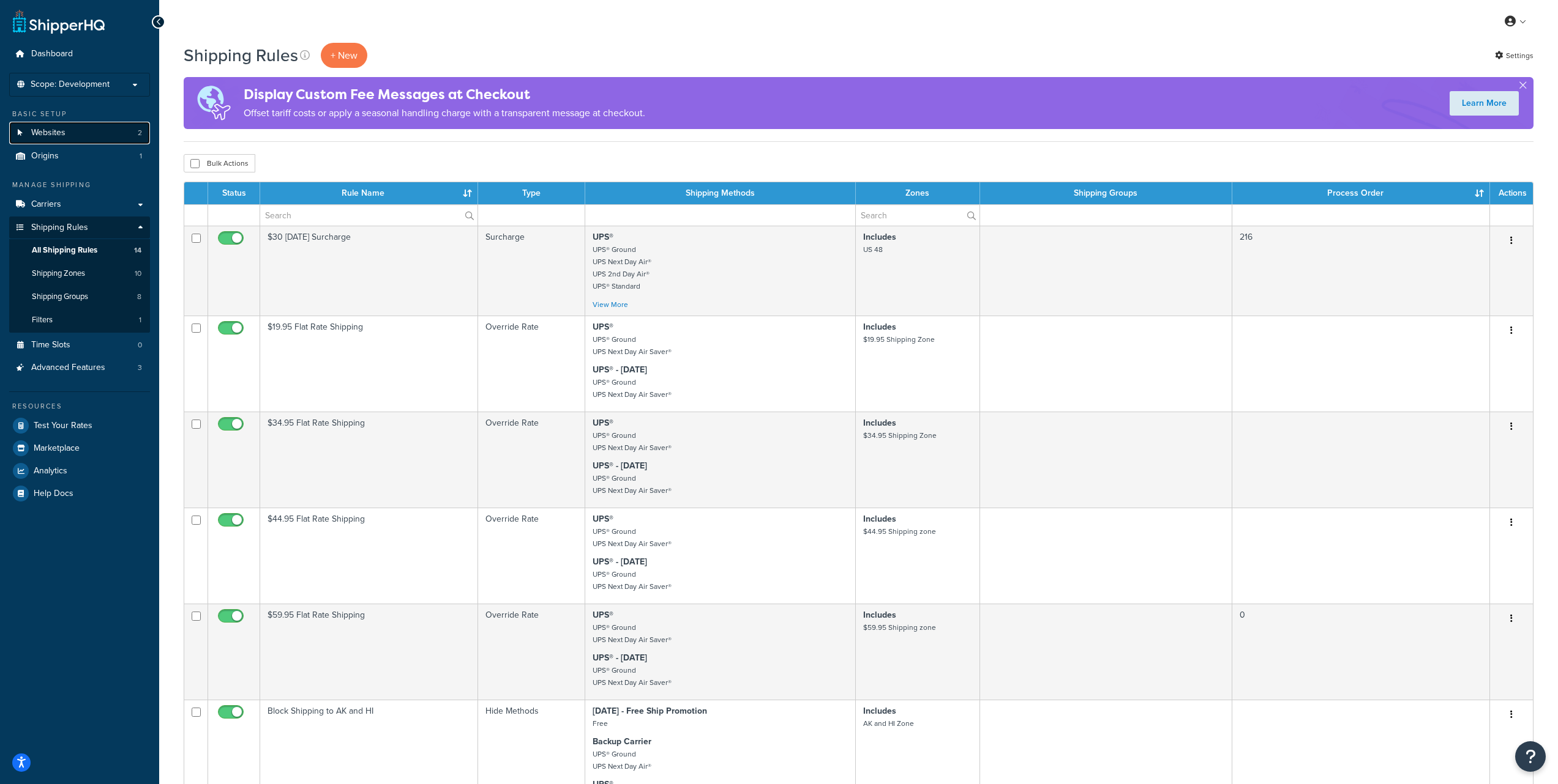
click at [81, 137] on link "Websites 2" at bounding box center [80, 133] width 141 height 23
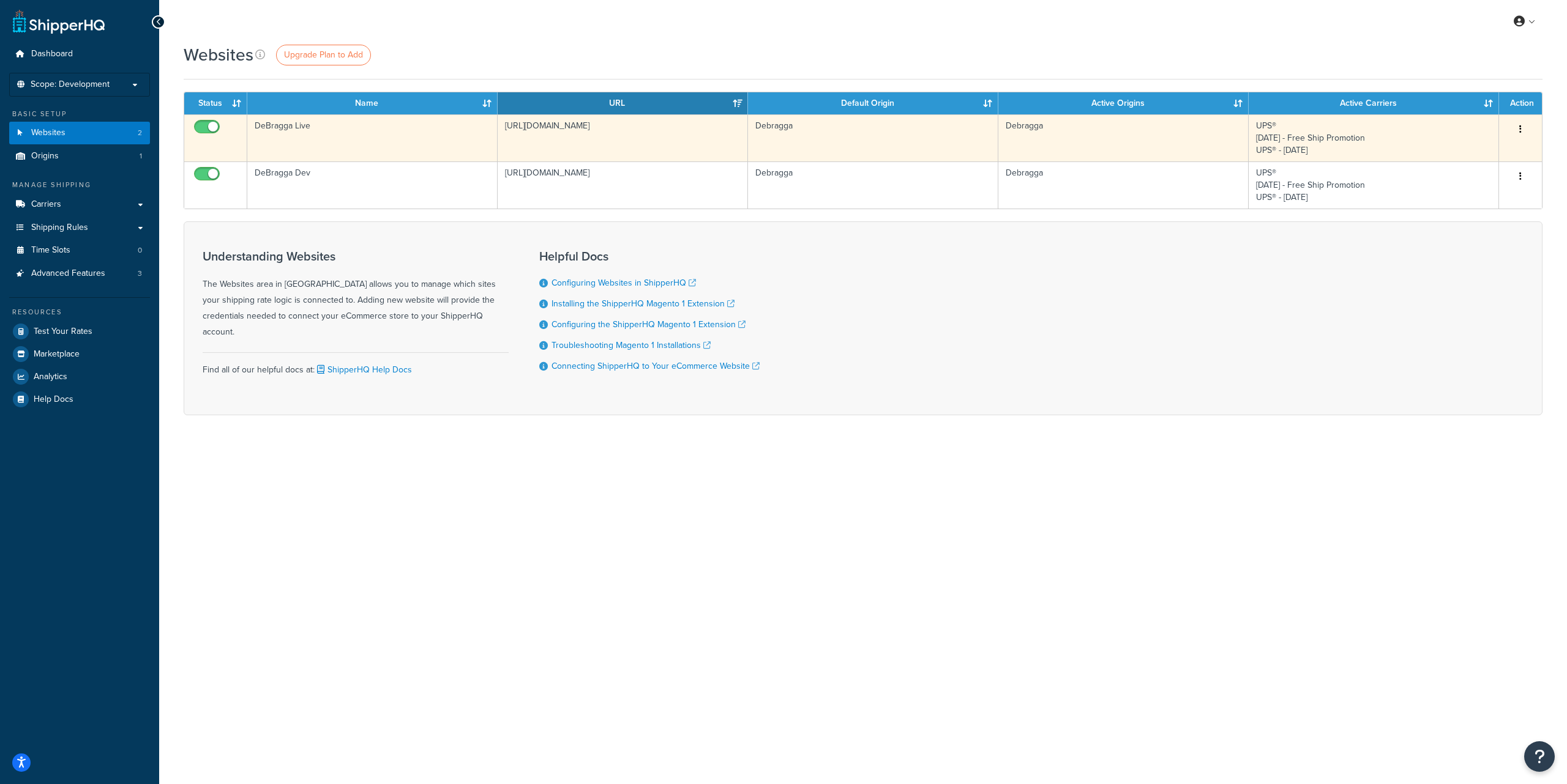
click at [1520, 127] on icon "button" at bounding box center [1520, 129] width 2 height 9
click at [1466, 153] on link "Edit" at bounding box center [1471, 154] width 96 height 25
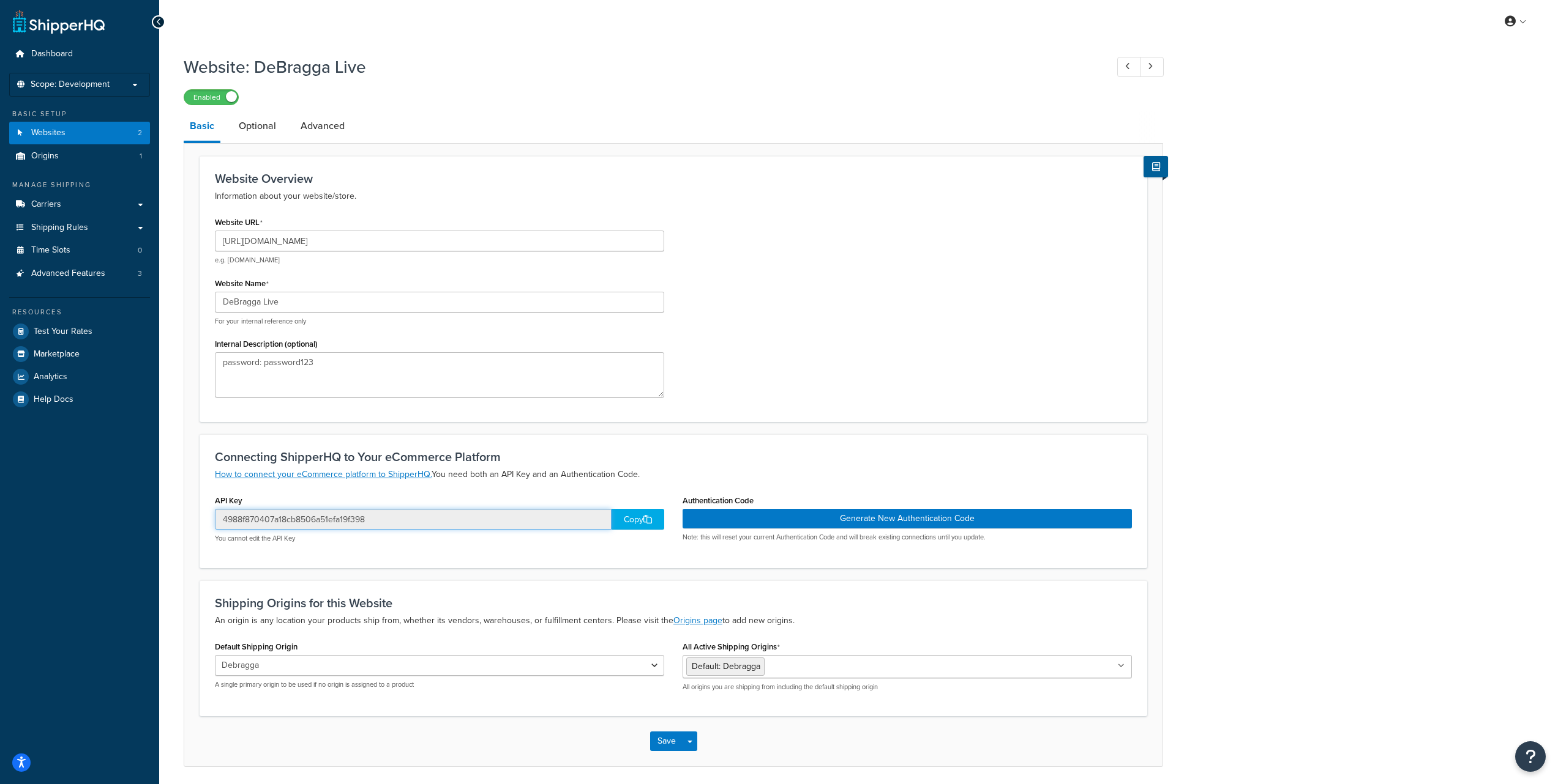
drag, startPoint x: 225, startPoint y: 521, endPoint x: 270, endPoint y: 520, distance: 45.0
click at [270, 520] on input "4988f870407a18cb8506a51efa19f398" at bounding box center [413, 519] width 397 height 20
drag, startPoint x: 224, startPoint y: 520, endPoint x: 363, endPoint y: 521, distance: 139.0
click at [363, 521] on input "4988f870407a18cb8506a51efa19f398" at bounding box center [413, 519] width 397 height 20
drag, startPoint x: 264, startPoint y: 364, endPoint x: 312, endPoint y: 366, distance: 48.0
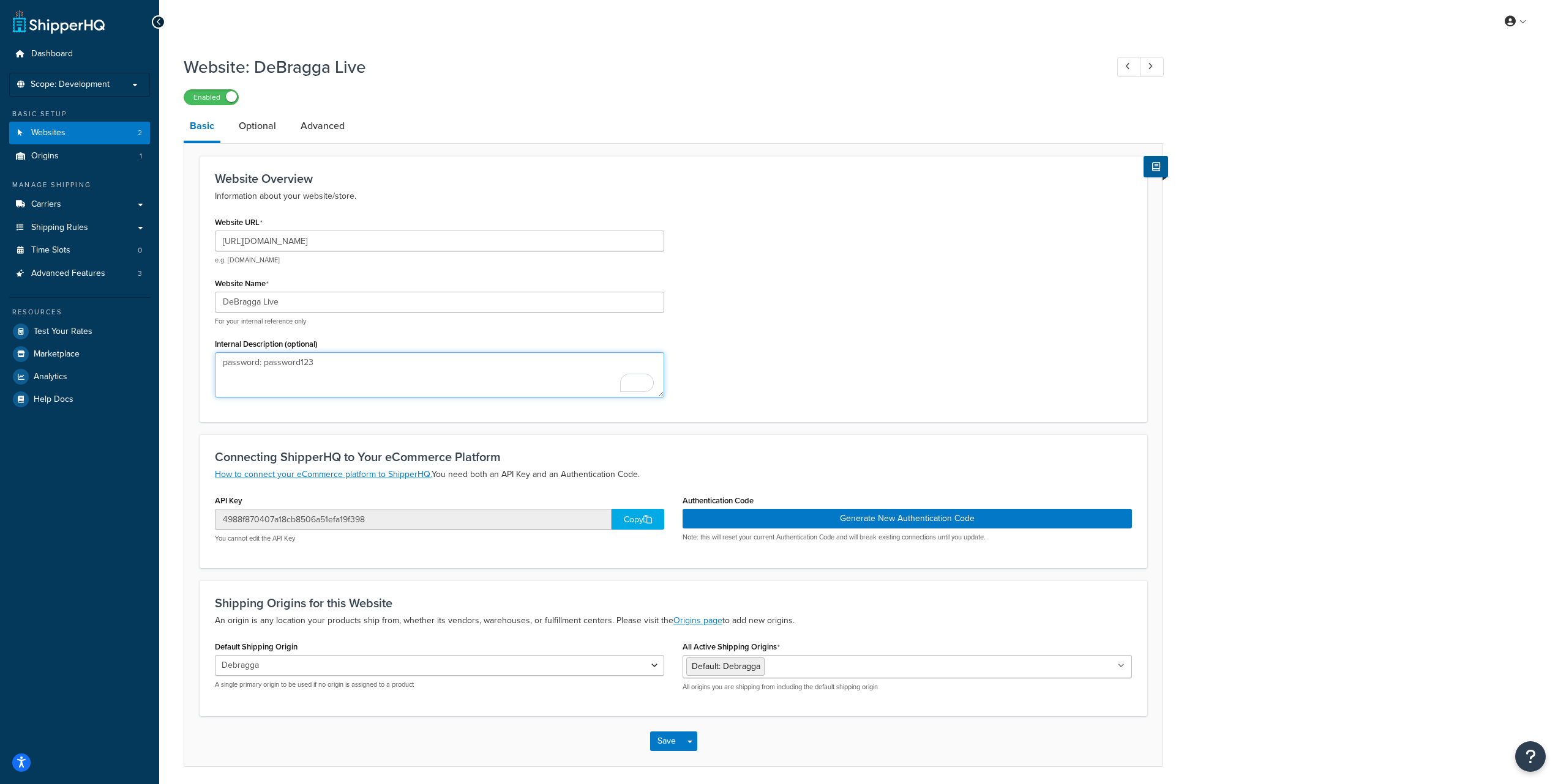
click at [312, 366] on textarea "password: password123" at bounding box center [439, 375] width 449 height 45
click at [870, 520] on button "Generate New Authentication Code" at bounding box center [906, 518] width 449 height 20
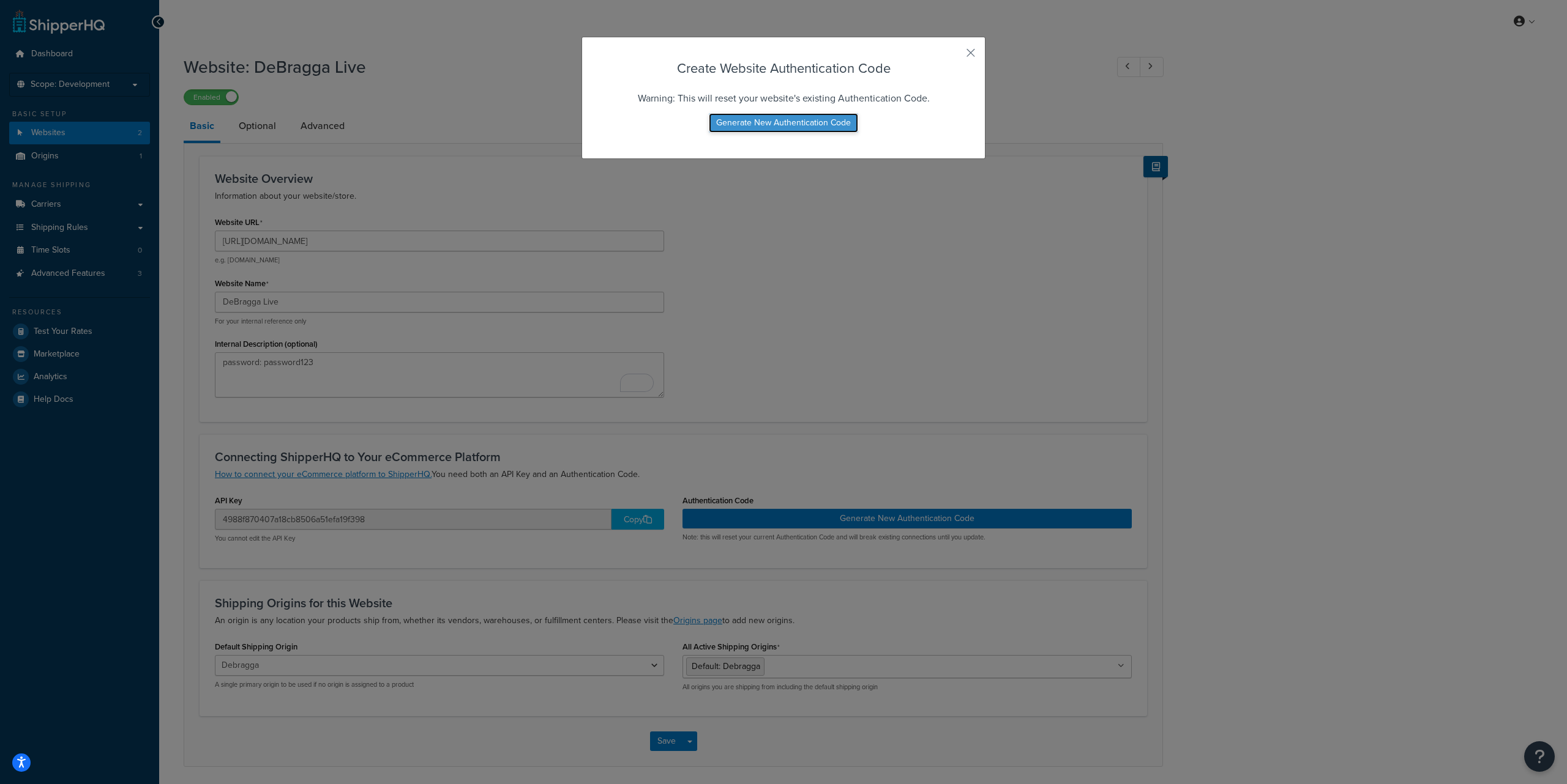
click at [803, 128] on button "Generate New Authentication Code" at bounding box center [784, 123] width 149 height 20
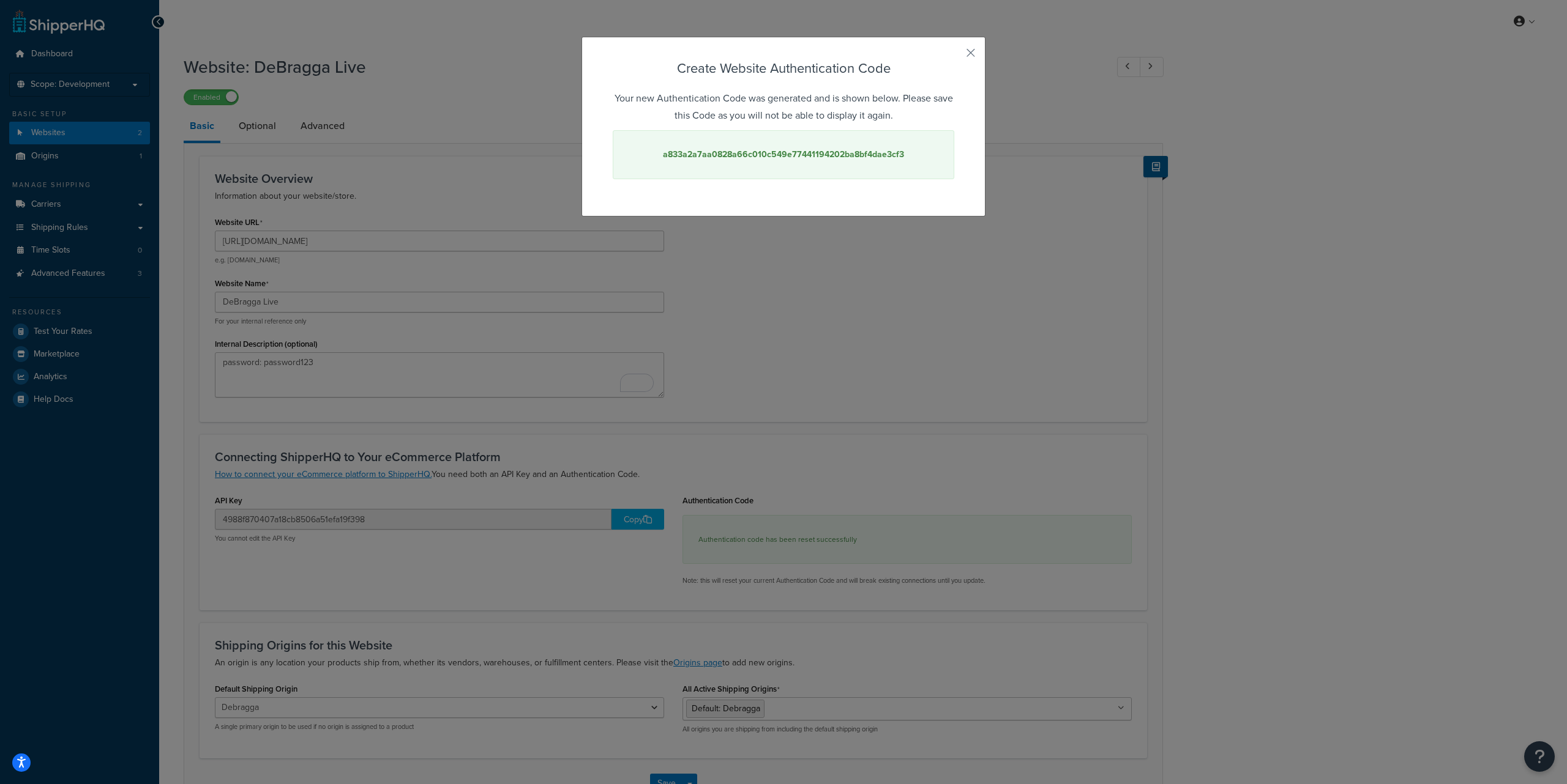
click at [767, 155] on strong "a833a2a7aa0828a66c010c549e77441194202ba8bf4dae3cf3" at bounding box center [784, 155] width 241 height 13
copy strong "a833a2a7aa0828a66c010c549e77441194202ba8bf4dae3cf3"
click at [878, 153] on strong "a833a2a7aa0828a66c010c549e77441194202ba8bf4dae3cf3" at bounding box center [784, 155] width 241 height 13
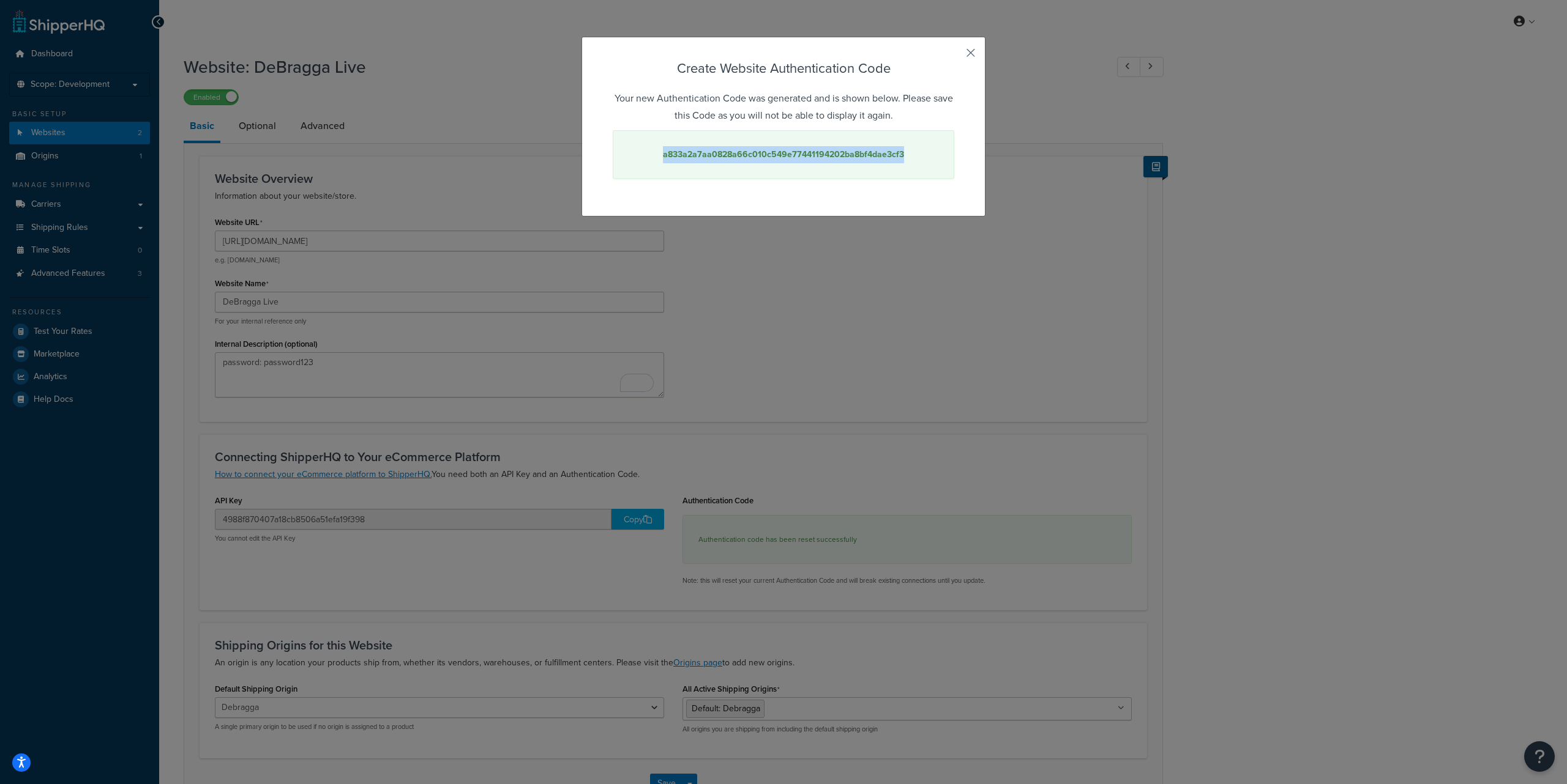
click at [954, 55] on button "button" at bounding box center [952, 57] width 3 height 3
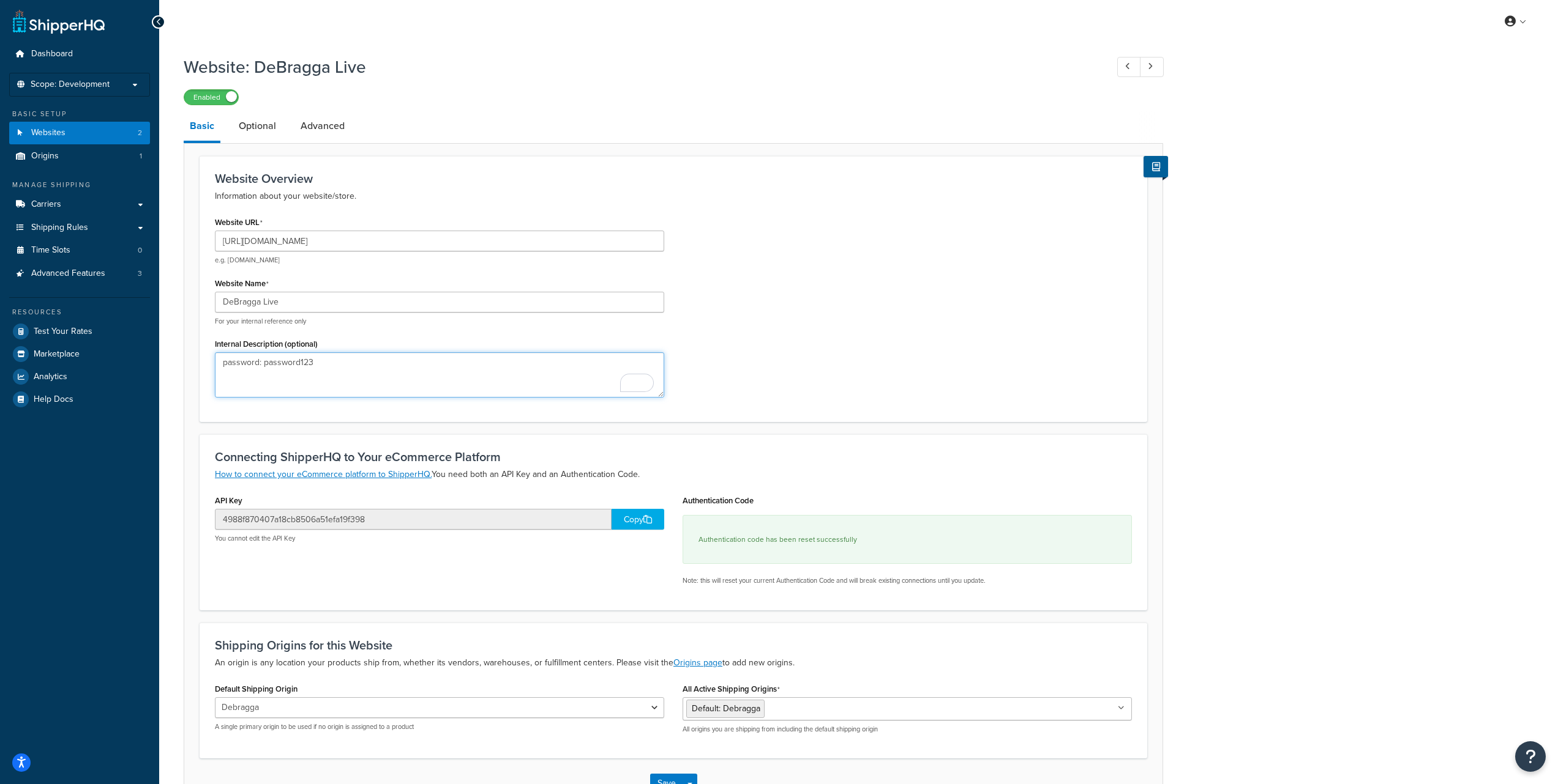
drag, startPoint x: 264, startPoint y: 365, endPoint x: 329, endPoint y: 364, distance: 65.0
click at [329, 364] on textarea "password: password123" at bounding box center [439, 375] width 449 height 45
paste textarea "a833a2a7aa0828a66c010c549e77441194202ba8bf4dae3cf"
click at [243, 366] on textarea "password: a833a2a7aa0828a66c010c549e77441194202ba8bf4dae3cf3" at bounding box center [439, 375] width 449 height 45
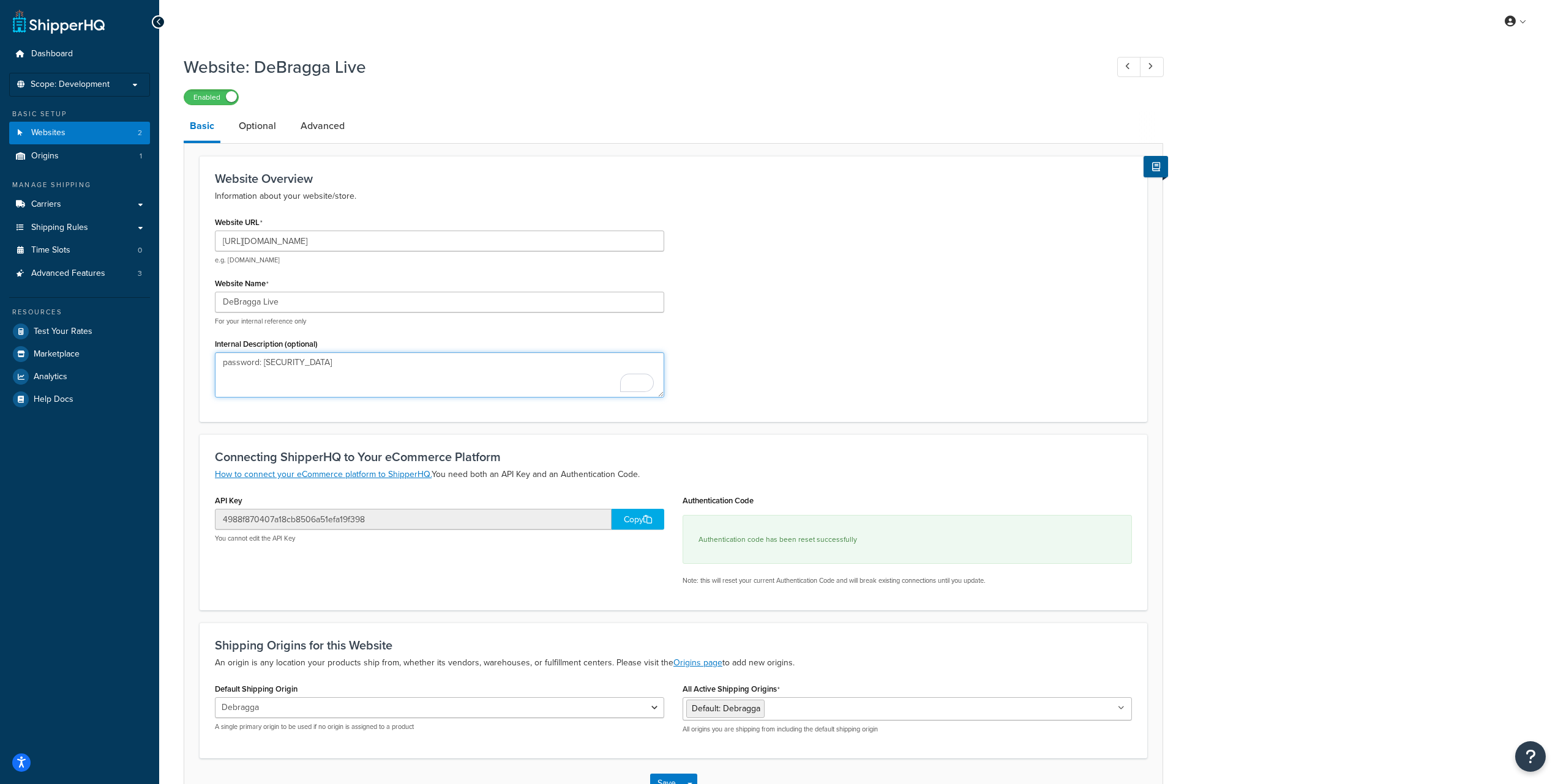
paste textarea "Authentication Code"
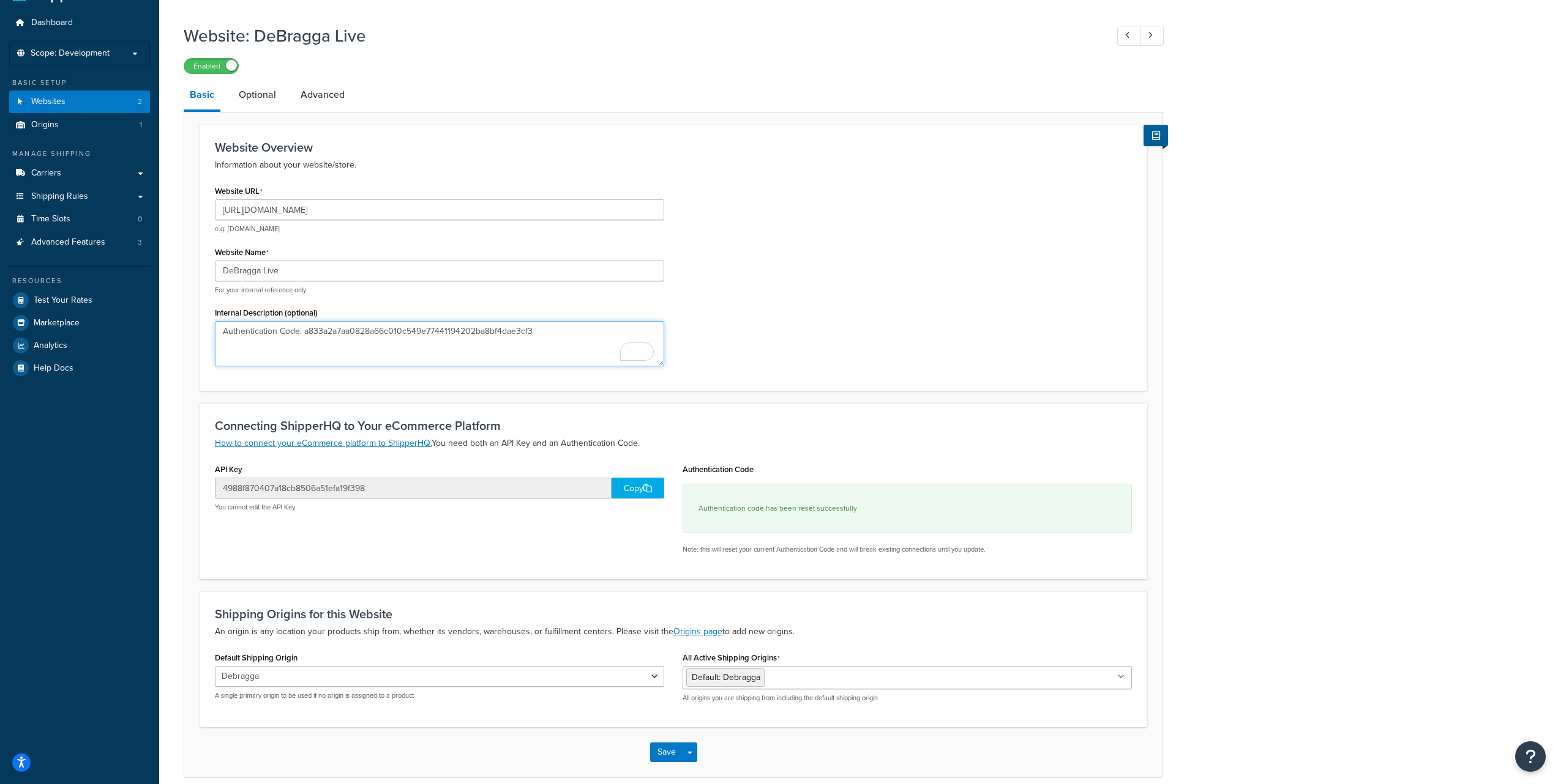
scroll to position [88, 0]
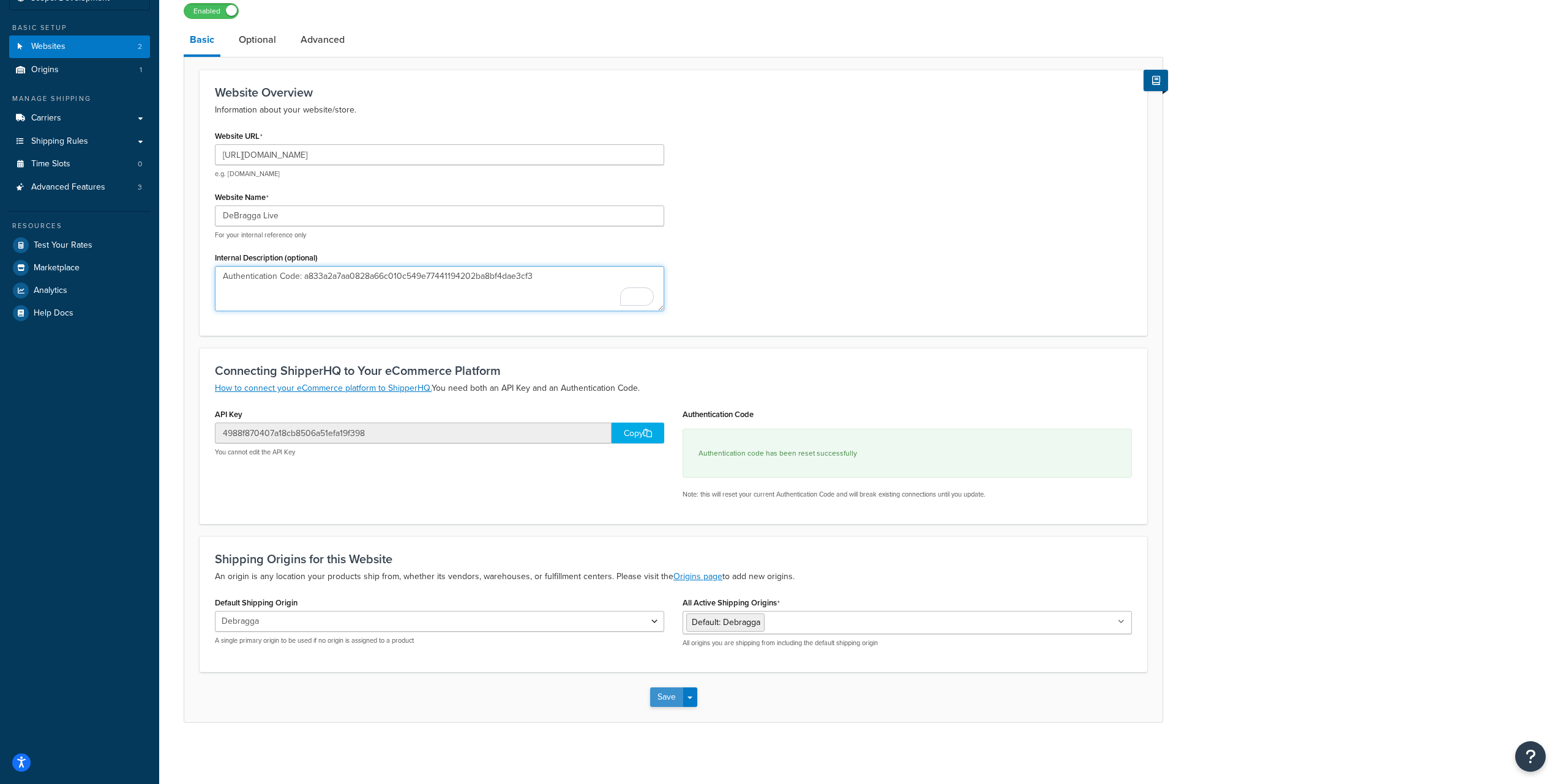
type textarea "Authentication Code: a833a2a7aa0828a66c010c549e77441194202ba8bf4dae3cf3"
click at [660, 696] on button "Save" at bounding box center [666, 697] width 33 height 20
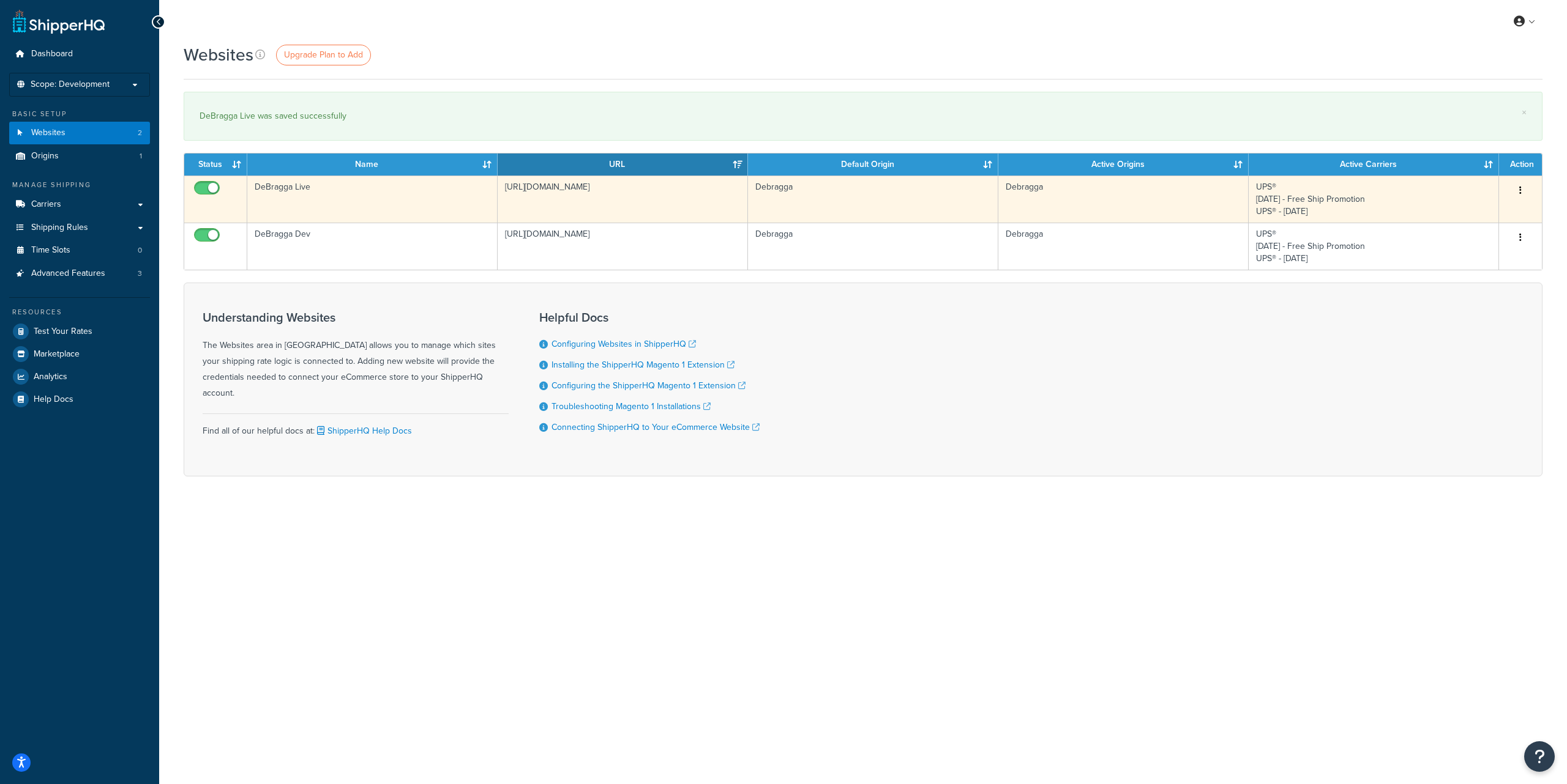
click at [1522, 191] on button "button" at bounding box center [1520, 191] width 17 height 20
click at [1478, 213] on link "Edit" at bounding box center [1471, 215] width 96 height 25
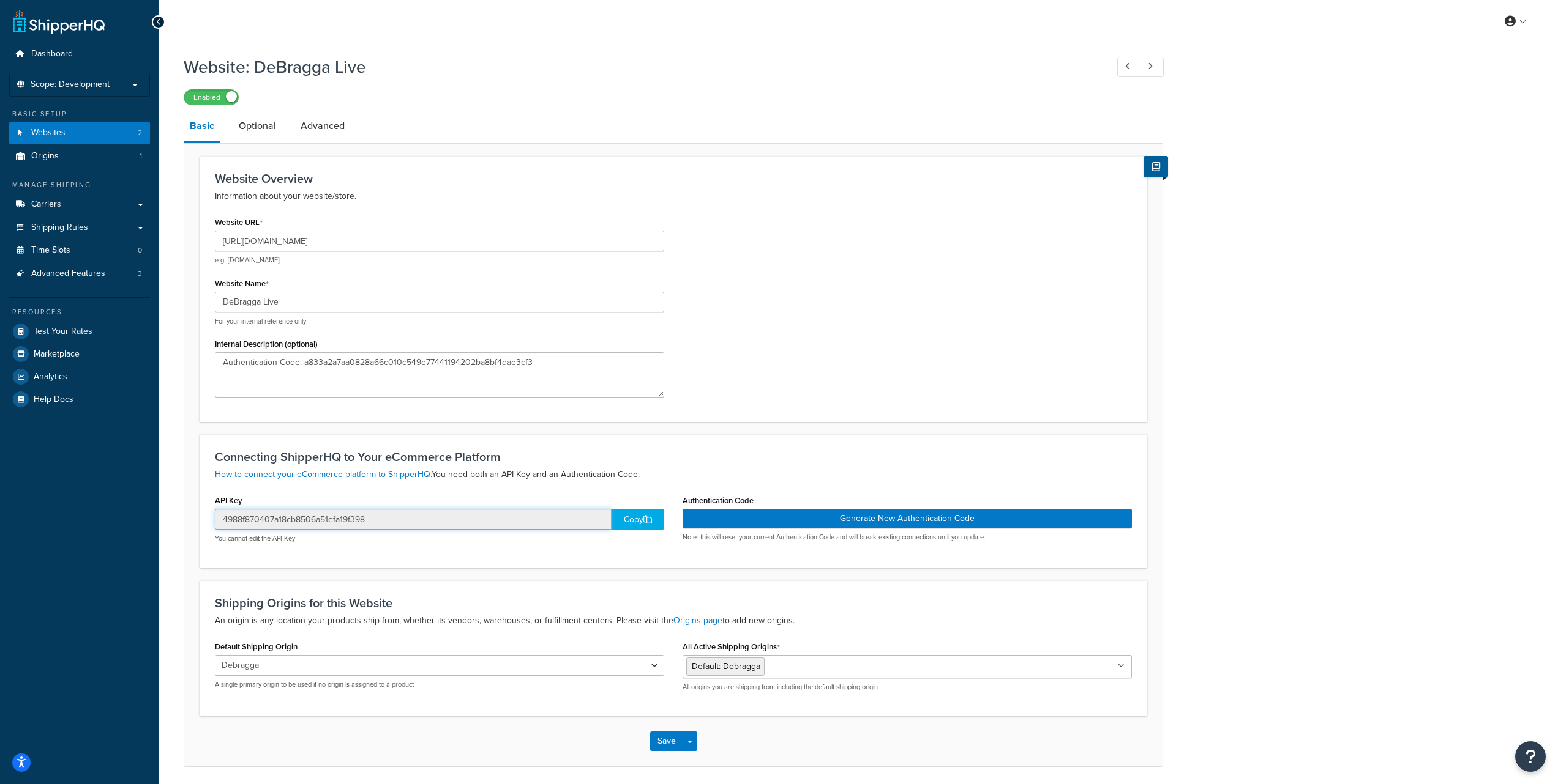
drag, startPoint x: 225, startPoint y: 523, endPoint x: 345, endPoint y: 516, distance: 120.2
click at [345, 516] on input "4988f870407a18cb8506a51efa19f398" at bounding box center [413, 519] width 397 height 20
drag, startPoint x: 224, startPoint y: 522, endPoint x: 364, endPoint y: 521, distance: 140.0
click at [364, 521] on input "4988f870407a18cb8506a51efa19f398" at bounding box center [413, 519] width 397 height 20
drag, startPoint x: 305, startPoint y: 365, endPoint x: 535, endPoint y: 363, distance: 230.0
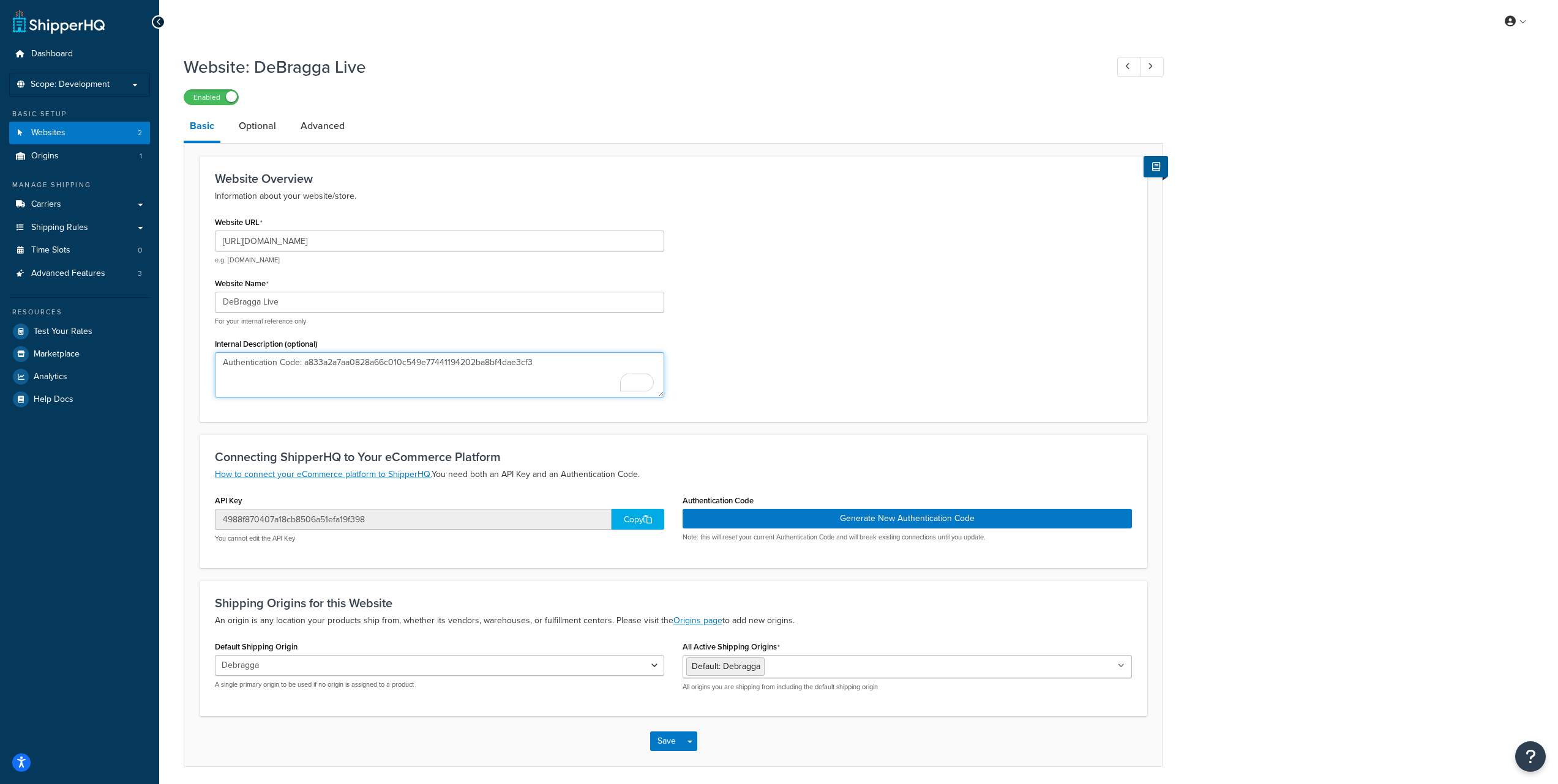
click at [535, 363] on textarea "Authentication Code: a833a2a7aa0828a66c010c549e77441194202ba8bf4dae3cf3" at bounding box center [439, 375] width 449 height 45
